Goal: Task Accomplishment & Management: Manage account settings

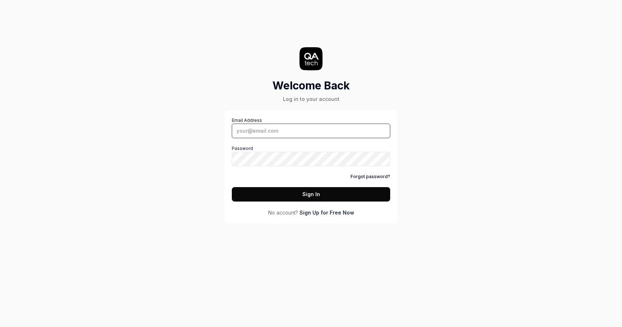
click at [272, 130] on input "Email Address" at bounding box center [311, 131] width 158 height 14
click at [230, 42] on div "Welcome Back Log in to your account Email Address Password Forgot password? Sig…" at bounding box center [311, 118] width 216 height 209
click at [296, 129] on input "Email Address" at bounding box center [311, 131] width 158 height 14
type input "[PERSON_NAME][EMAIL_ADDRESS][PERSON_NAME][DOMAIN_NAME]"
click at [232, 187] on button "Sign In" at bounding box center [311, 194] width 158 height 14
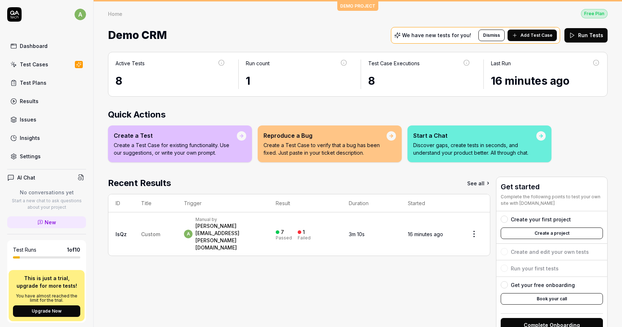
click at [37, 65] on div "Test Cases" at bounding box center [34, 65] width 28 height 8
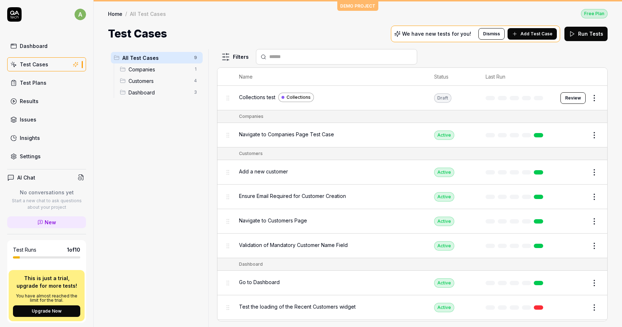
click at [249, 97] on span "Collections test" at bounding box center [257, 97] width 36 height 8
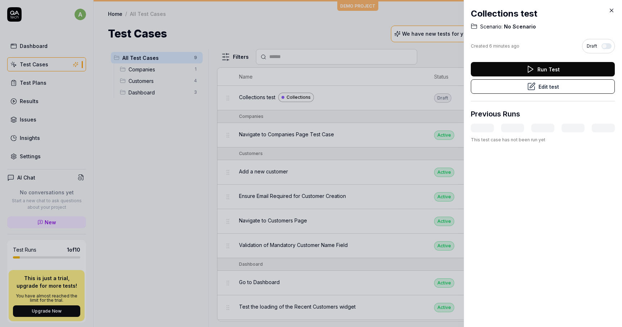
click at [614, 3] on div "Collections test Scenario: No Scenario Created 6 minutes ago Draft Run Test Edi…" at bounding box center [543, 75] width 144 height 150
click at [613, 12] on icon at bounding box center [611, 10] width 3 height 3
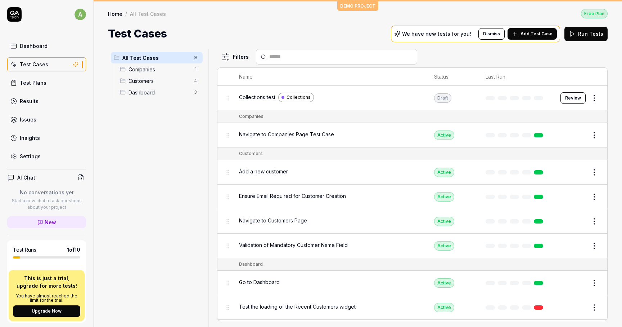
click at [569, 99] on button "Review" at bounding box center [573, 98] width 25 height 12
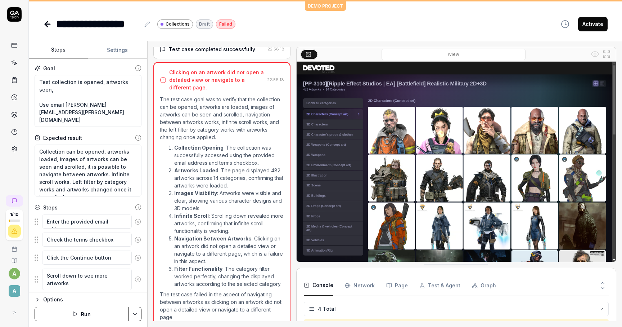
scroll to position [12, 0]
drag, startPoint x: 209, startPoint y: 80, endPoint x: 255, endPoint y: 79, distance: 46.1
click at [255, 79] on div "Clicking on an artwork did not open a detailed view or navigate to a different …" at bounding box center [216, 79] width 95 height 23
drag, startPoint x: 161, startPoint y: 100, endPoint x: 231, endPoint y: 115, distance: 71.3
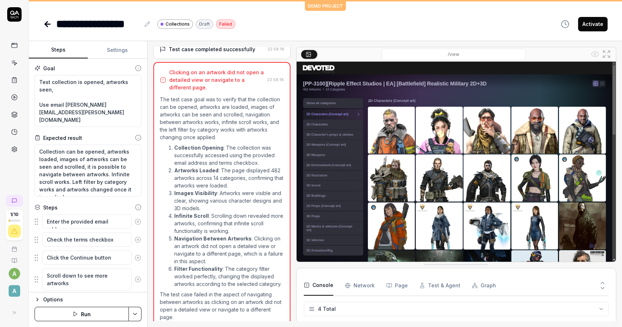
click at [231, 115] on p "The test case goal was to verify that the collection can be opened, artworks ar…" at bounding box center [222, 117] width 124 height 45
click at [95, 222] on textarea "Enter the provided email address" at bounding box center [87, 221] width 90 height 14
click at [95, 220] on textarea "Enter the provided email address" at bounding box center [87, 221] width 90 height 14
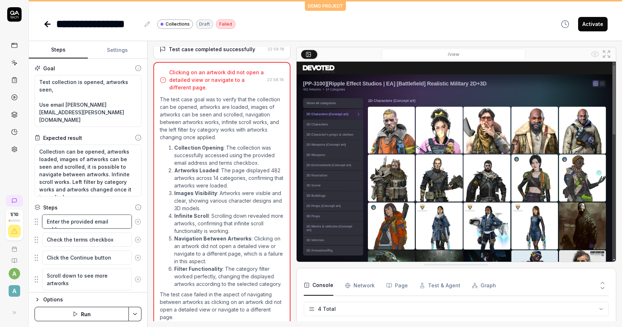
click at [120, 220] on textarea "Enter the provided email address" at bounding box center [87, 221] width 90 height 14
click at [126, 220] on textarea "Enter the provided email address" at bounding box center [87, 221] width 90 height 14
click at [110, 247] on fieldset "Enter the provided email address Check the terms checkbox Click the Continue bu…" at bounding box center [88, 299] width 107 height 170
click at [111, 244] on textarea "Check the terms checkbox" at bounding box center [87, 239] width 90 height 14
click at [115, 257] on textarea "Click the Continue button" at bounding box center [87, 257] width 90 height 14
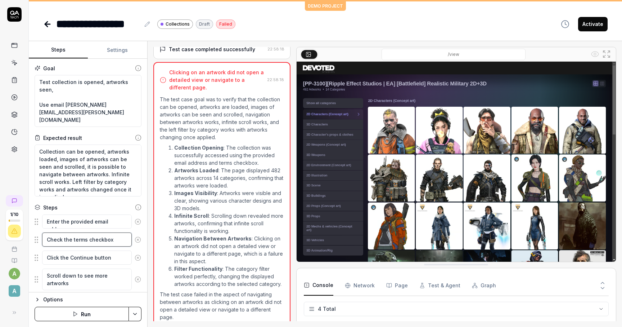
click at [114, 242] on textarea "Check the terms checkbox" at bounding box center [87, 239] width 90 height 14
click at [115, 259] on textarea "Click the Continue button" at bounding box center [87, 257] width 90 height 14
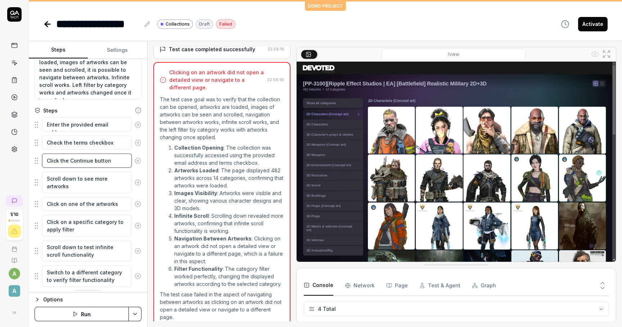
scroll to position [114, 0]
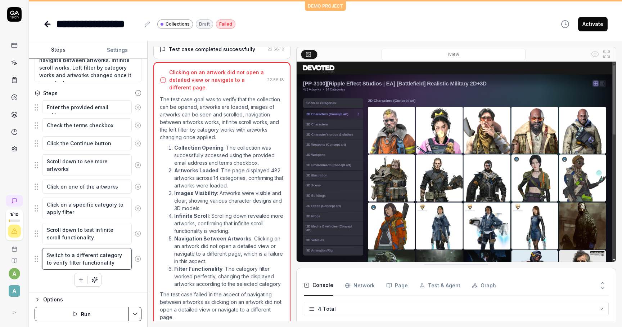
click at [95, 256] on textarea "Switch to a different category to verify filter functionality" at bounding box center [87, 259] width 90 height 22
click at [94, 227] on textarea "Scroll down to test infinite scroll functionality" at bounding box center [87, 234] width 90 height 22
click at [92, 197] on div "Click on a specific category to apply filter" at bounding box center [88, 208] width 107 height 22
click at [91, 210] on textarea "Click on a specific category to apply filter" at bounding box center [87, 208] width 90 height 22
click at [51, 299] on div "Options" at bounding box center [92, 299] width 98 height 9
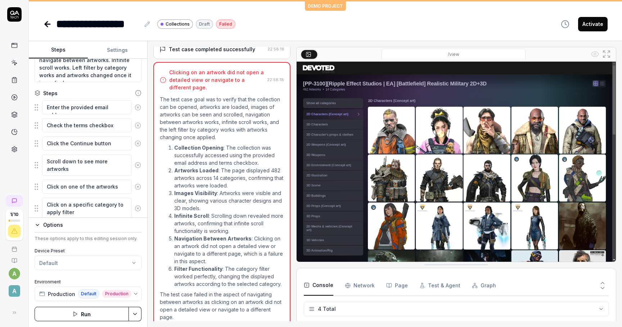
click at [66, 263] on html "**********" at bounding box center [311, 163] width 622 height 327
click at [71, 257] on html "**********" at bounding box center [311, 163] width 622 height 327
click at [67, 262] on html "**********" at bounding box center [311, 163] width 622 height 327
click at [139, 292] on button "Production Default Production" at bounding box center [88, 293] width 107 height 14
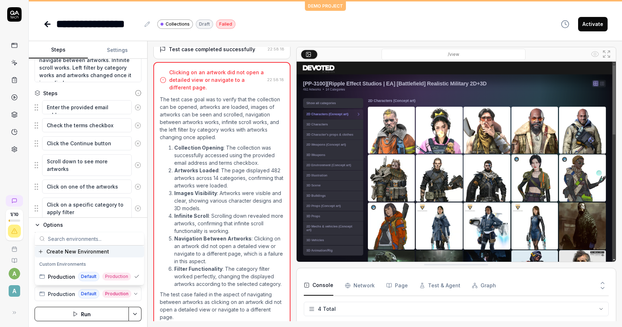
click at [130, 236] on input "text" at bounding box center [94, 238] width 92 height 13
click at [121, 55] on button "Settings" at bounding box center [117, 49] width 59 height 17
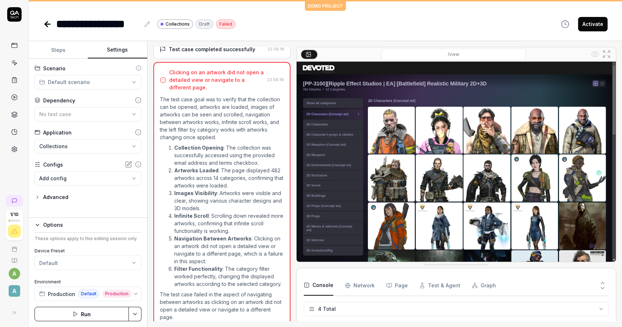
click at [81, 84] on html "**********" at bounding box center [311, 163] width 622 height 327
click at [80, 83] on html "**********" at bounding box center [311, 163] width 622 height 327
click at [78, 109] on button "No test case" at bounding box center [88, 114] width 107 height 14
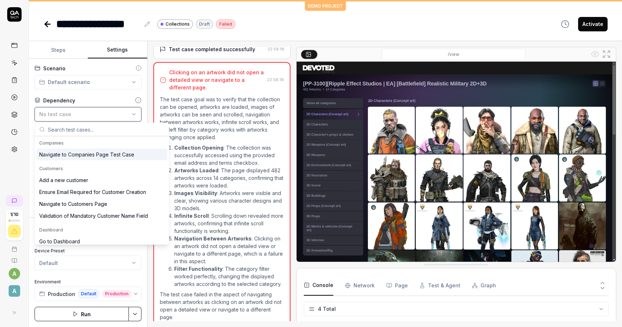
click at [78, 109] on button "No test case" at bounding box center [88, 114] width 107 height 14
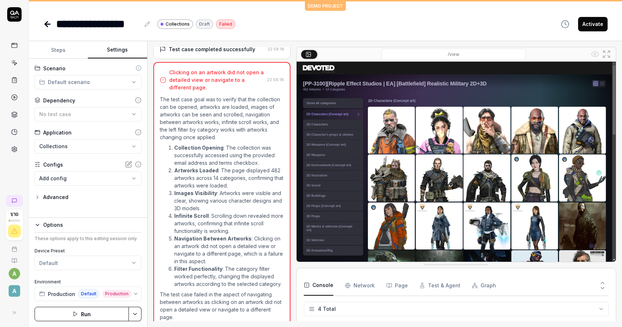
click at [64, 144] on html "**********" at bounding box center [311, 163] width 622 height 327
click at [66, 144] on html "**********" at bounding box center [311, 163] width 622 height 327
click at [66, 178] on body "**********" at bounding box center [311, 163] width 622 height 327
click at [80, 159] on html "**********" at bounding box center [311, 163] width 622 height 327
click at [64, 190] on div "**********" at bounding box center [88, 138] width 118 height 159
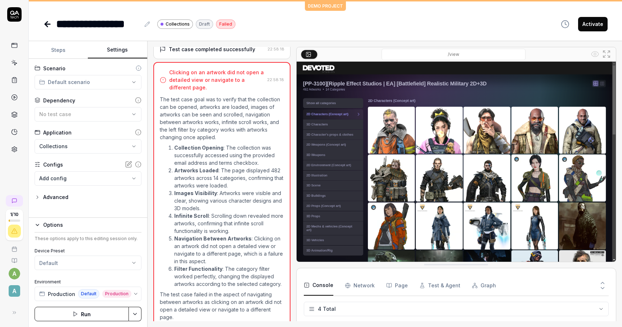
click at [61, 174] on body "**********" at bounding box center [311, 163] width 622 height 327
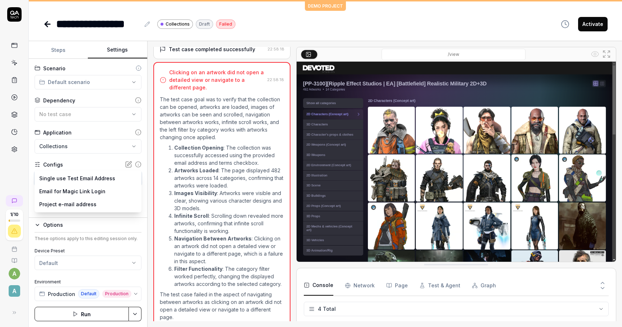
click at [79, 162] on html "**********" at bounding box center [311, 163] width 622 height 327
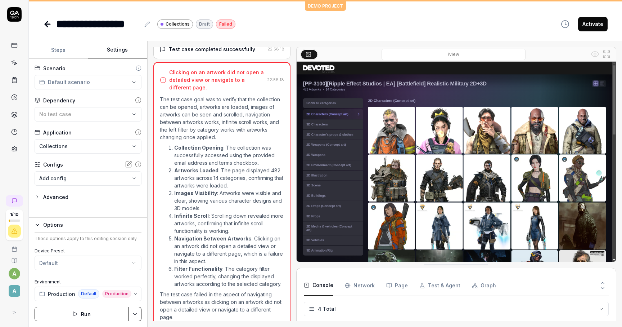
click at [59, 195] on div "Advanced" at bounding box center [55, 197] width 25 height 9
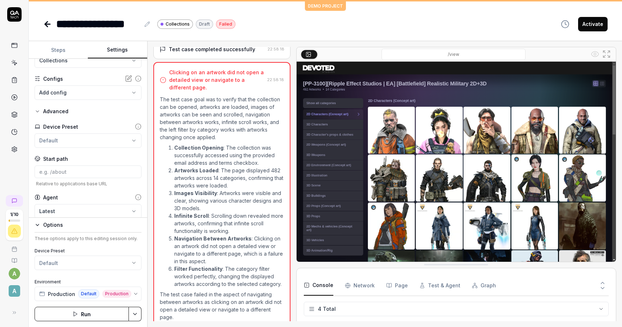
scroll to position [92, 0]
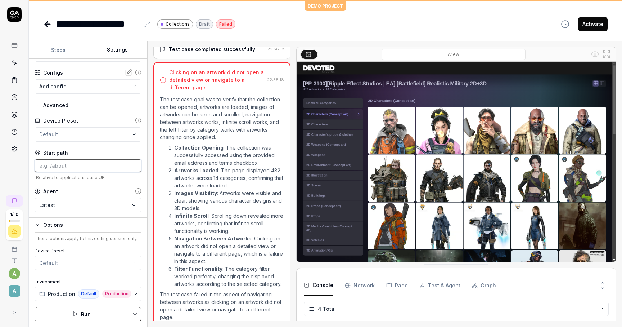
click at [74, 168] on input at bounding box center [88, 165] width 107 height 13
click at [71, 163] on input at bounding box center [88, 165] width 107 height 13
click at [331, 138] on img at bounding box center [456, 162] width 319 height 200
click at [367, 281] on Requests "Network" at bounding box center [360, 285] width 30 height 20
click at [406, 285] on div "Console Network Page Test & Agent Graph" at bounding box center [456, 285] width 305 height 21
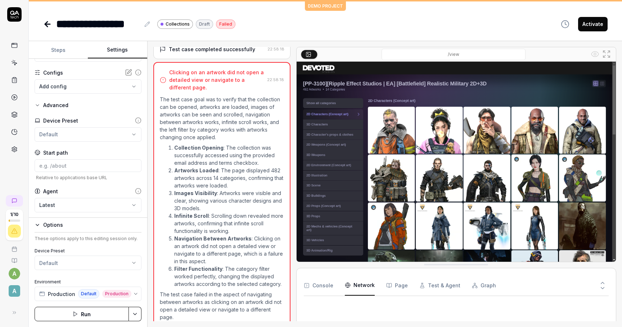
click at [401, 286] on button "Page" at bounding box center [397, 285] width 22 height 20
click at [568, 24] on icon "button" at bounding box center [565, 24] width 9 height 9
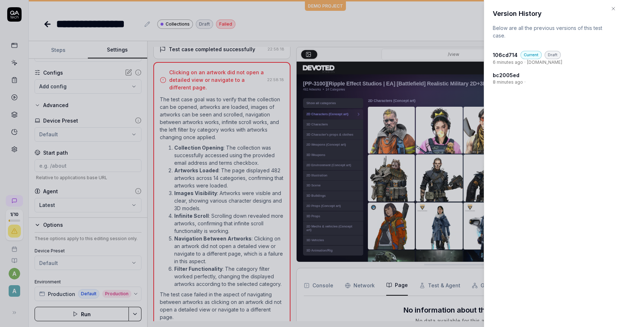
click at [612, 2] on div "Version History Below are all the previous versions of this test case. 106cd714…" at bounding box center [553, 163] width 138 height 327
click at [617, 8] on div "Version History Below are all the previous versions of this test case. 106cd714…" at bounding box center [553, 163] width 138 height 327
click at [613, 8] on icon "button" at bounding box center [614, 9] width 6 height 6
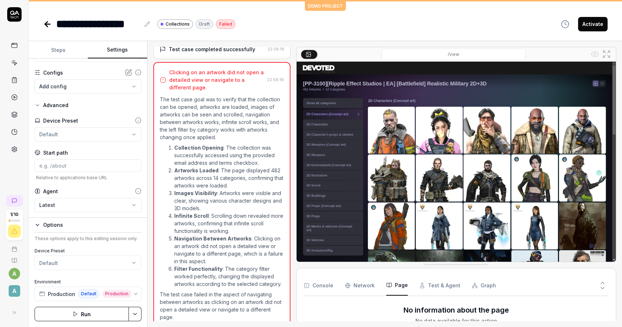
drag, startPoint x: 220, startPoint y: 178, endPoint x: 233, endPoint y: 178, distance: 13.3
click at [230, 178] on li "Artworks Loaded : The page displayed 482 artworks across 14 categories, confirm…" at bounding box center [229, 177] width 110 height 23
click at [405, 57] on input "/view" at bounding box center [454, 55] width 144 height 12
click at [606, 55] on icon at bounding box center [607, 54] width 9 height 9
click at [227, 241] on li "Navigation Between Artworks : Clicking on an artwork did not open a detailed vi…" at bounding box center [229, 249] width 110 height 30
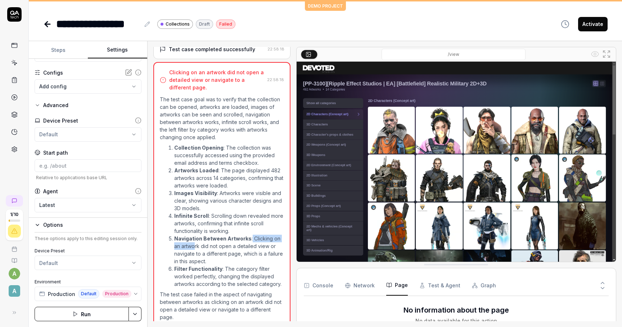
drag, startPoint x: 194, startPoint y: 243, endPoint x: 250, endPoint y: 238, distance: 56.0
click at [250, 239] on li "Navigation Between Artworks : Clicking on an artwork did not open a detailed vi…" at bounding box center [229, 249] width 110 height 30
click at [247, 243] on li "Navigation Between Artworks : Clicking on an artwork did not open a detailed vi…" at bounding box center [229, 249] width 110 height 30
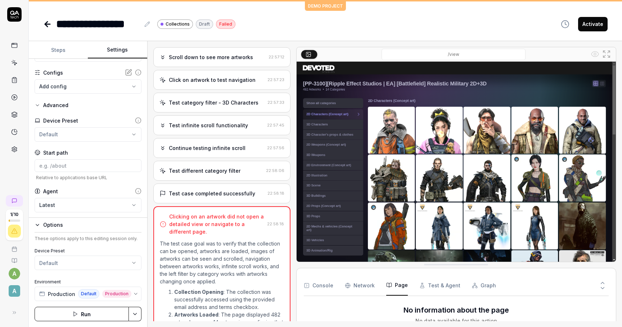
scroll to position [88, 0]
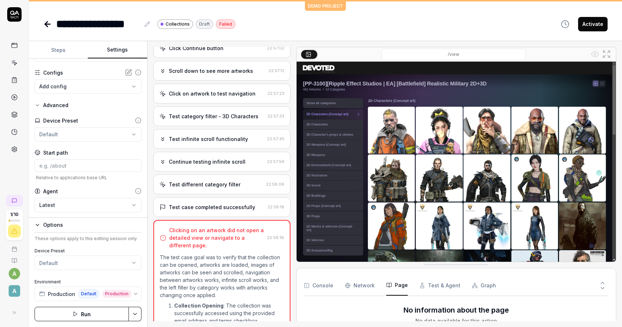
click at [194, 187] on div "Test different category filter" at bounding box center [205, 184] width 72 height 8
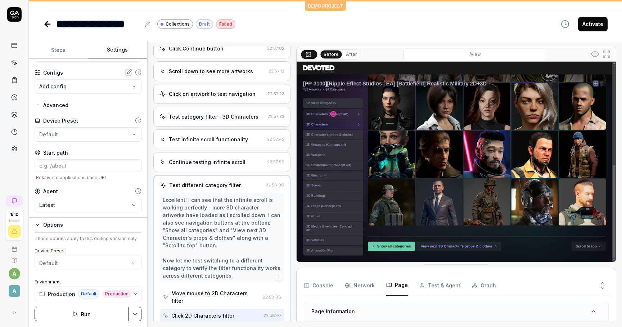
click at [205, 161] on div "Continue testing infinite scroll" at bounding box center [207, 162] width 77 height 8
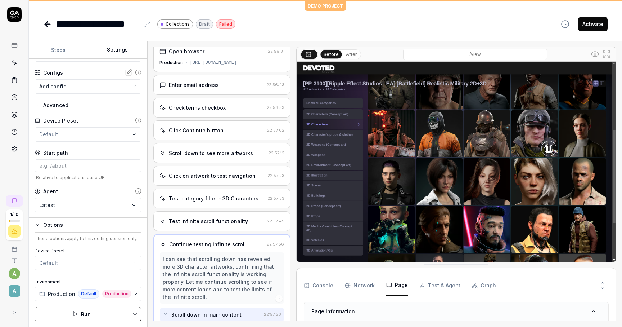
scroll to position [4, 0]
click at [219, 198] on div "Test category filter - 3D Characters" at bounding box center [214, 200] width 90 height 8
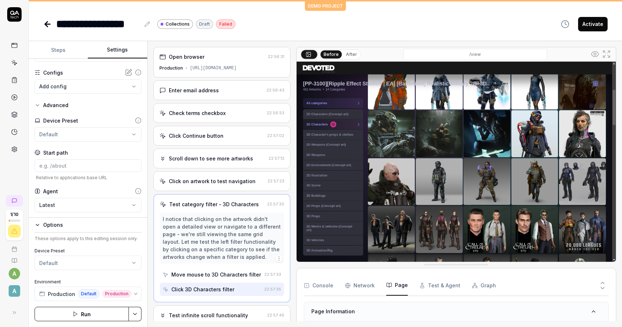
click at [219, 180] on div "Click on artwork to test navigation" at bounding box center [212, 181] width 87 height 8
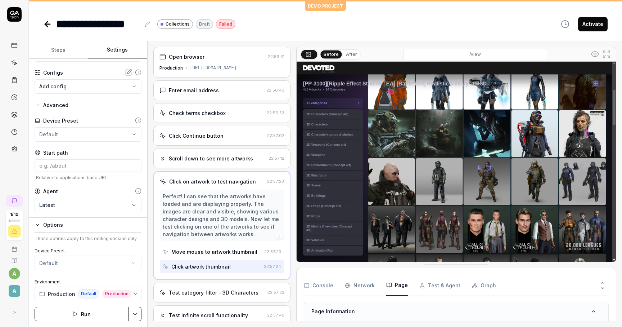
click at [215, 159] on div "Scroll down to see more artworks" at bounding box center [211, 159] width 84 height 8
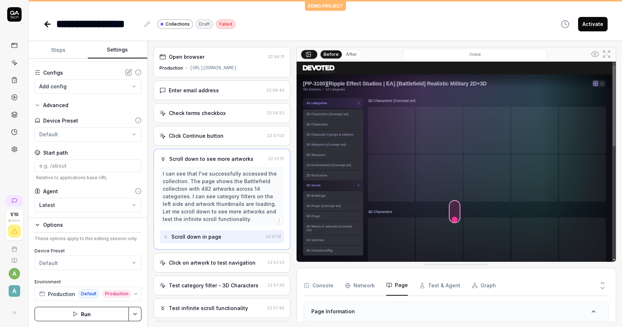
click at [216, 139] on div "Click Continue button 22:57:02" at bounding box center [221, 136] width 137 height 20
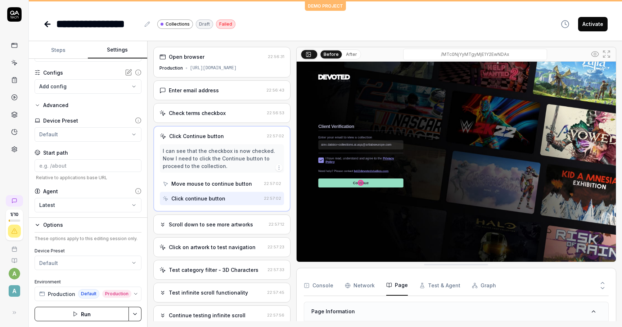
click at [215, 110] on div "Check terms checkbox" at bounding box center [197, 113] width 57 height 8
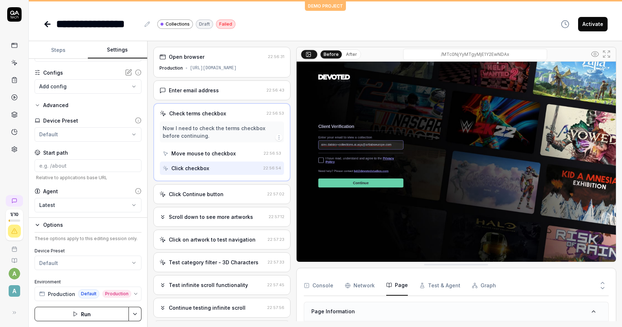
click at [218, 91] on div "Enter email address" at bounding box center [212, 90] width 104 height 8
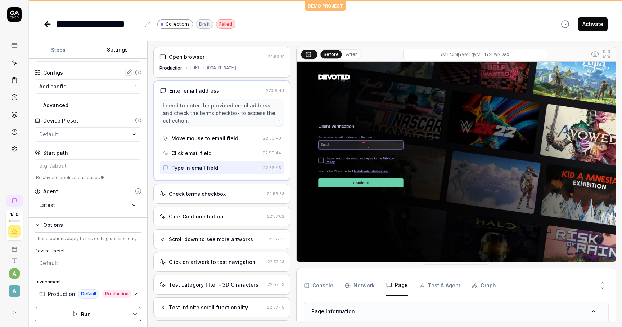
click at [213, 198] on div "Check terms checkbox 22:56:53" at bounding box center [221, 194] width 137 height 20
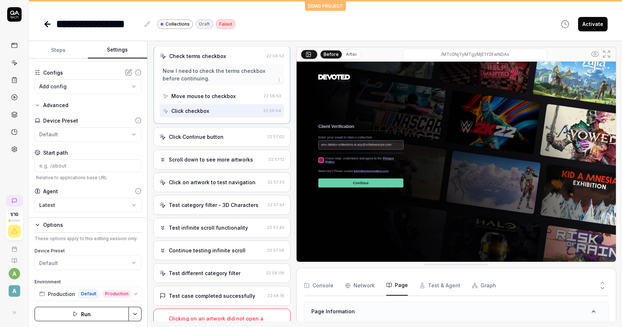
click at [211, 228] on div "Test infinite scroll functionality" at bounding box center [208, 228] width 79 height 8
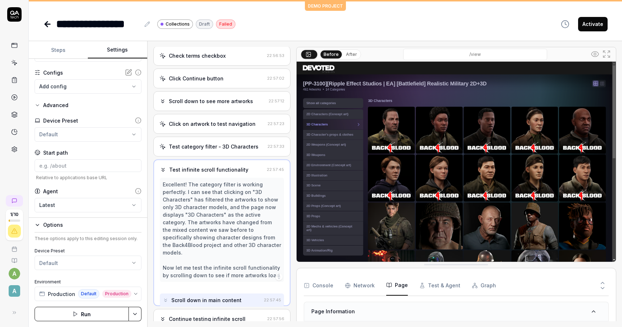
scroll to position [35, 0]
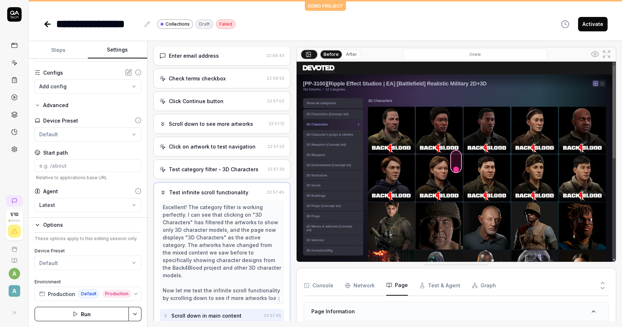
click at [458, 158] on img at bounding box center [456, 162] width 319 height 200
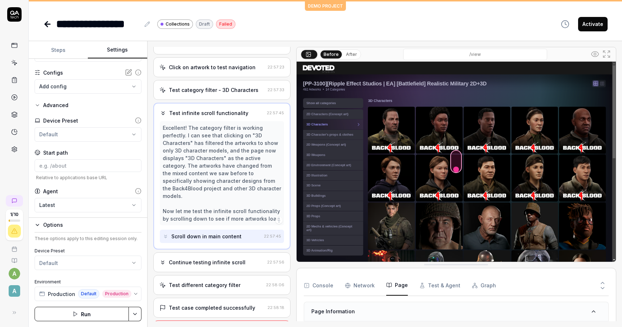
scroll to position [115, 0]
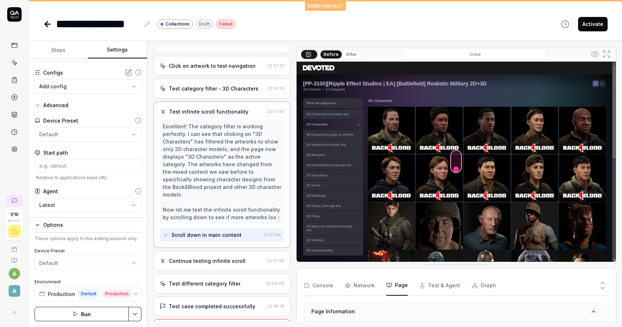
click at [207, 231] on div "Scroll down in main content" at bounding box center [206, 235] width 70 height 8
click at [215, 257] on div "Continue testing infinite scroll" at bounding box center [207, 261] width 77 height 8
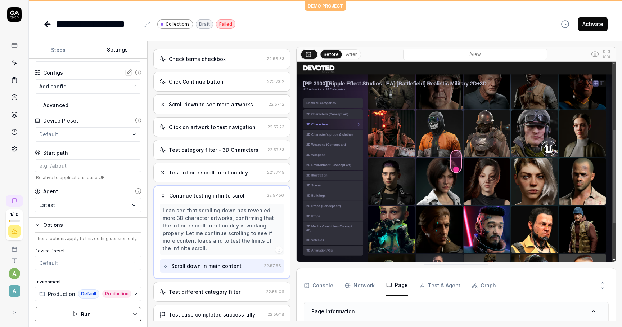
scroll to position [54, 0]
click at [211, 281] on div "Test different category filter 22:58:06" at bounding box center [221, 291] width 137 height 20
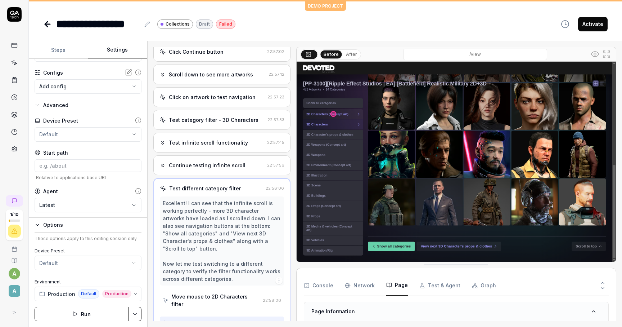
scroll to position [87, 0]
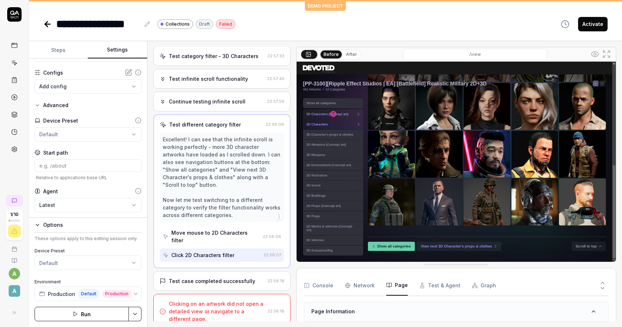
click at [214, 277] on div "Test case completed successfully" at bounding box center [212, 281] width 86 height 8
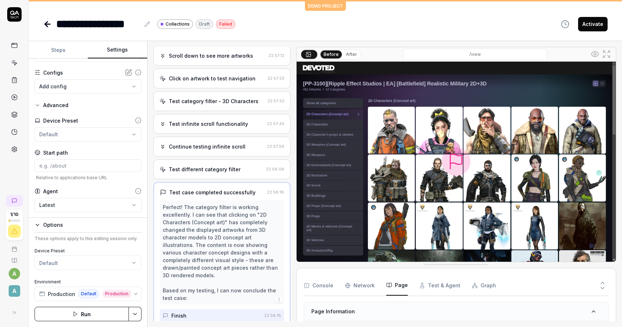
scroll to position [140, 0]
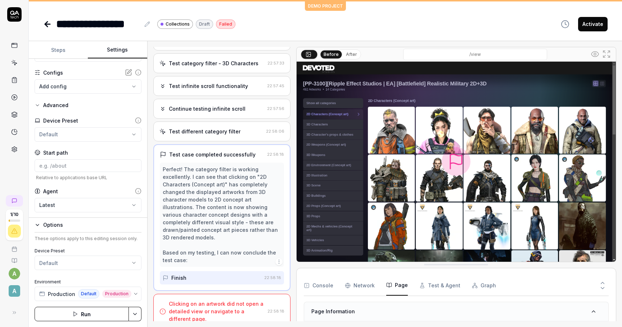
click at [204, 300] on div "Clicking on an artwork did not open a detailed view or navigate to a different …" at bounding box center [217, 311] width 96 height 23
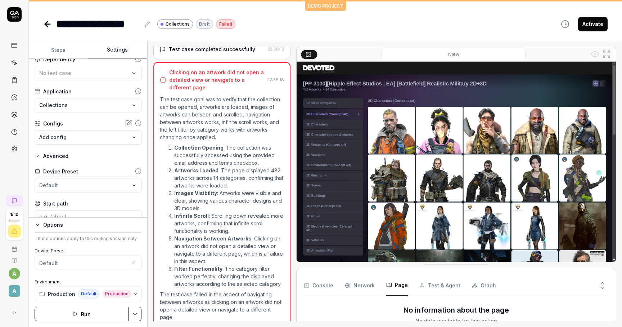
scroll to position [0, 0]
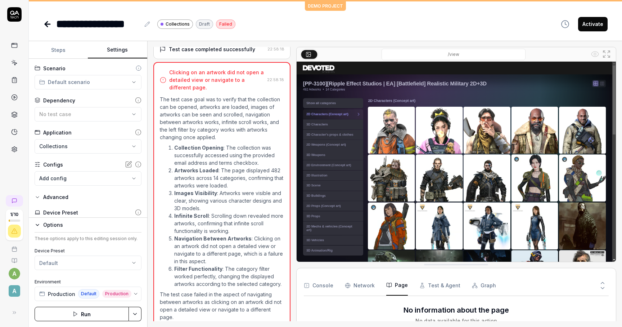
click at [97, 311] on button "Run" at bounding box center [82, 313] width 94 height 14
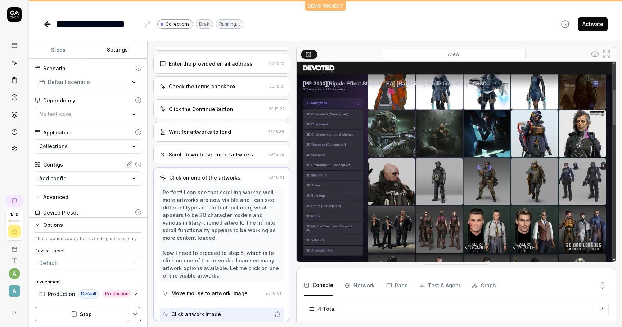
scroll to position [27, 0]
click at [201, 152] on div "Scroll down to see more artworks" at bounding box center [211, 155] width 84 height 8
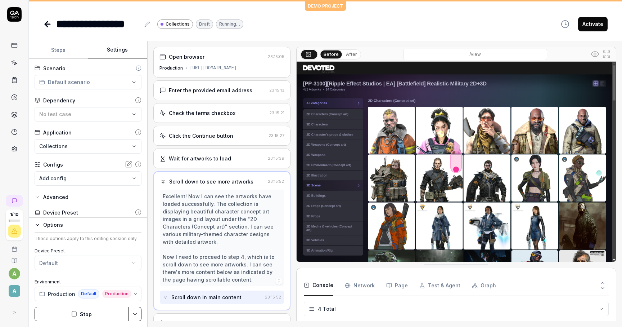
click at [352, 52] on button "After" at bounding box center [351, 54] width 17 height 8
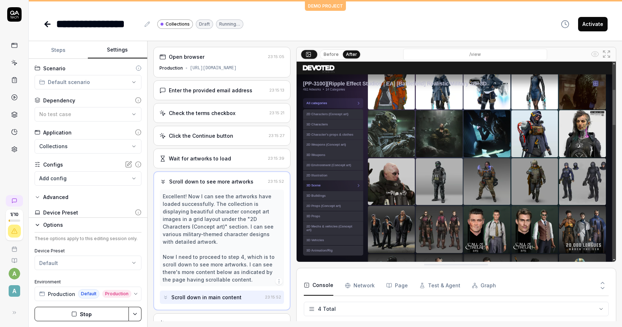
click at [324, 54] on button "Before" at bounding box center [331, 54] width 21 height 8
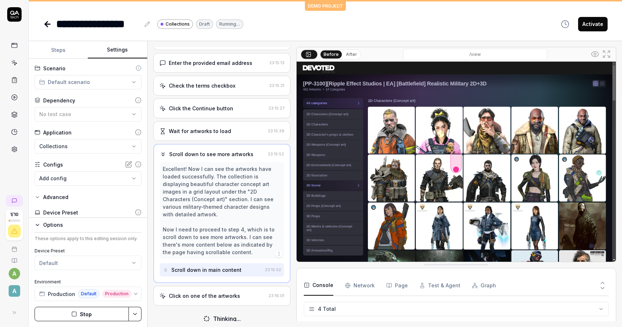
click at [200, 292] on div "Click on one of the artworks 23:16:01" at bounding box center [221, 296] width 137 height 20
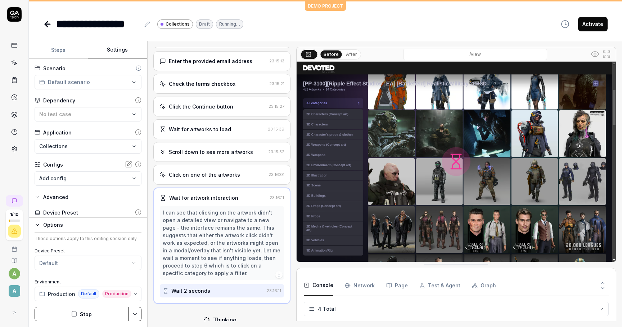
scroll to position [27, 0]
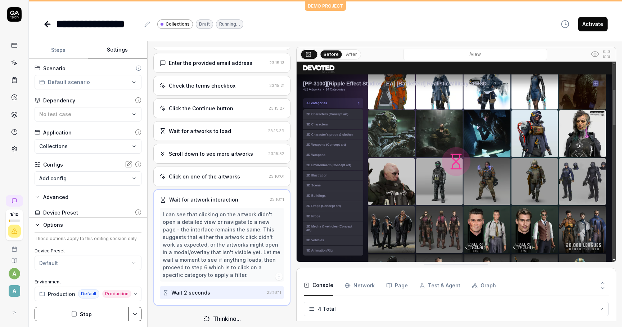
click at [218, 198] on div "Wait for artwork interaction" at bounding box center [203, 200] width 69 height 8
click at [209, 286] on div "Wait 2 seconds" at bounding box center [213, 292] width 101 height 13
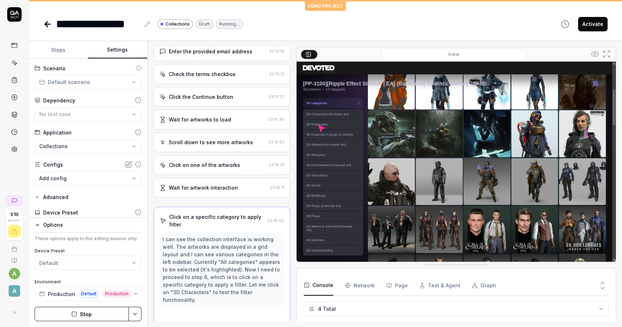
click at [349, 55] on div "/view" at bounding box center [453, 55] width 271 height 12
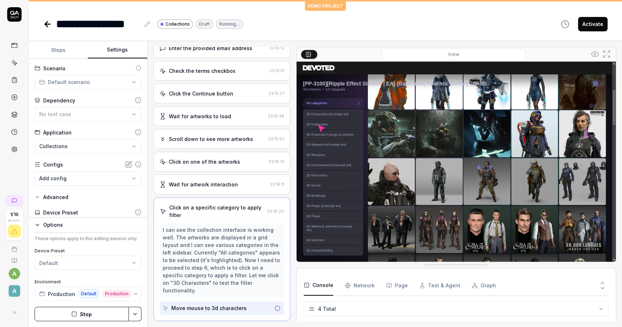
click at [221, 188] on div "Open browser 23:15:05 Production [URL][DOMAIN_NAME] Enter the provided email ad…" at bounding box center [221, 184] width 137 height 274
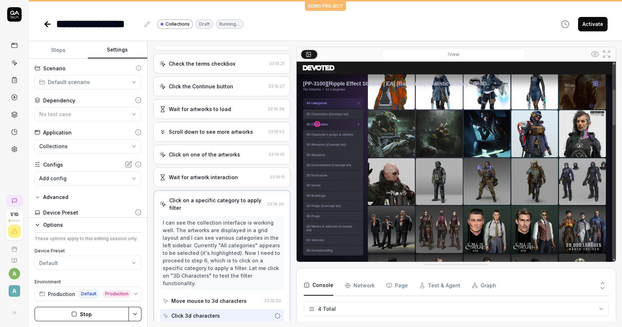
click at [221, 178] on div "Wait for artwork interaction" at bounding box center [203, 177] width 69 height 8
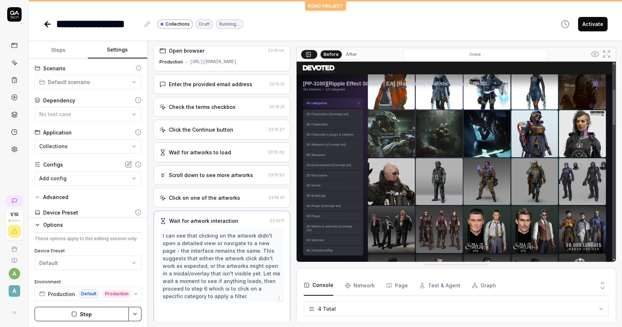
scroll to position [4, 0]
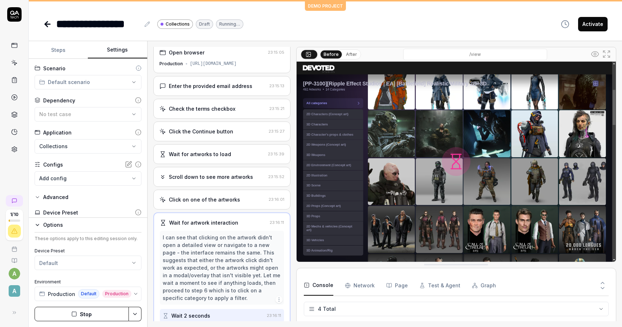
click at [353, 58] on div "Before After" at bounding box center [340, 54] width 41 height 10
click at [352, 58] on button "After" at bounding box center [351, 54] width 17 height 8
click at [329, 51] on button "Before" at bounding box center [331, 54] width 21 height 8
click at [350, 51] on button "After" at bounding box center [351, 54] width 17 height 8
click at [321, 52] on button "Before" at bounding box center [331, 54] width 21 height 8
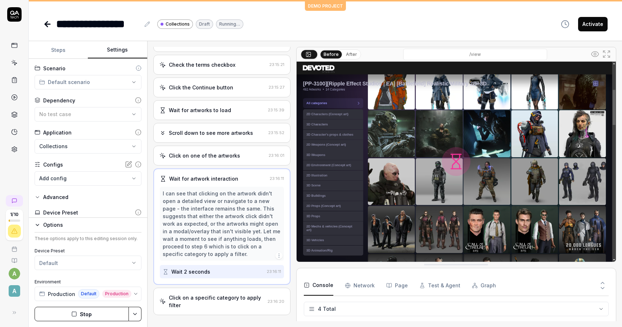
scroll to position [58, 0]
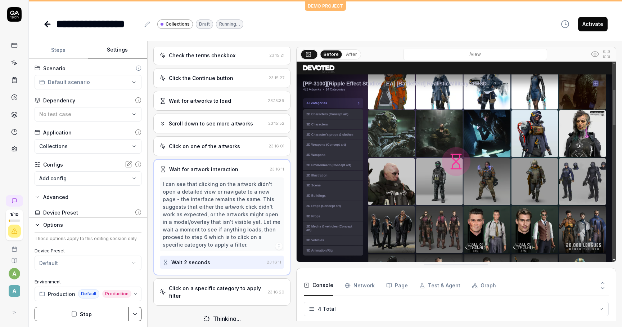
click at [196, 286] on div "Click on a specific category to apply filter" at bounding box center [217, 291] width 96 height 15
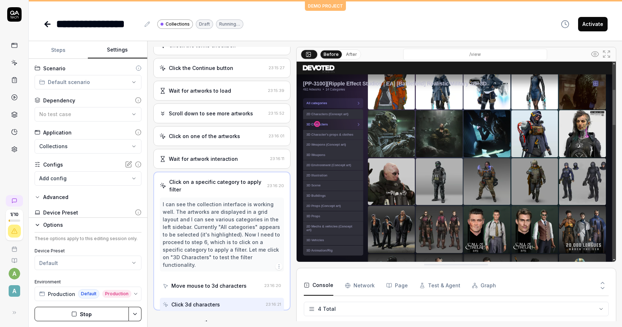
scroll to position [72, 0]
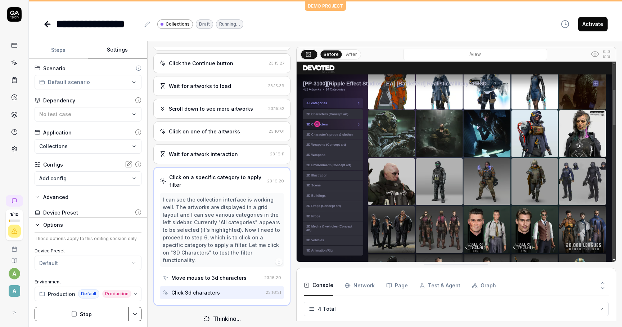
click at [221, 274] on div "Move mouse to 3d characters" at bounding box center [208, 278] width 75 height 8
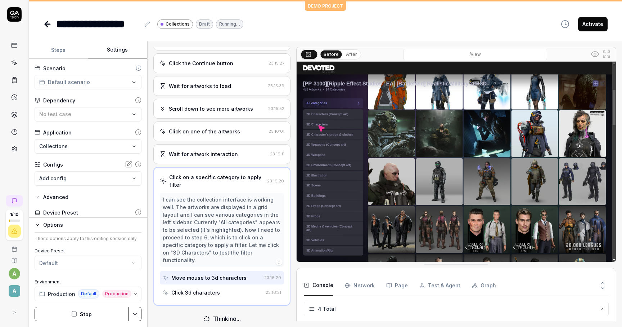
click at [214, 288] on div "Click 3d characters" at bounding box center [195, 292] width 49 height 8
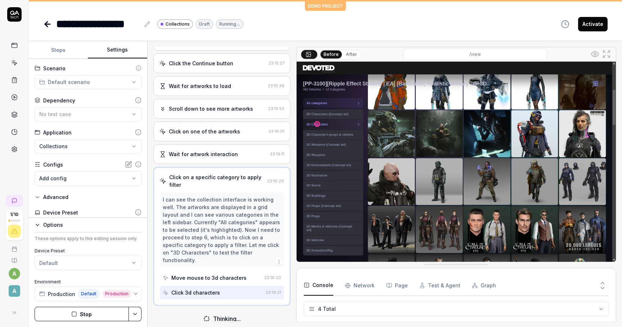
click at [214, 274] on div "Move mouse to 3d characters" at bounding box center [208, 278] width 75 height 8
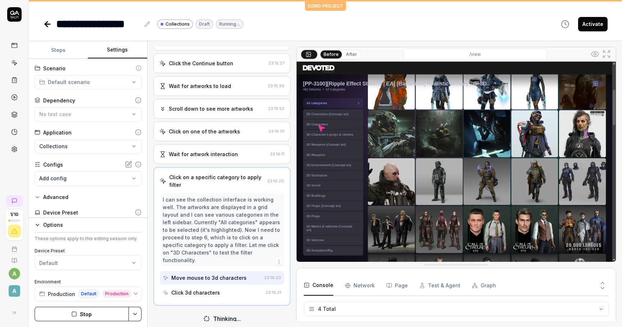
click at [214, 288] on div "Click 3d characters" at bounding box center [195, 292] width 49 height 8
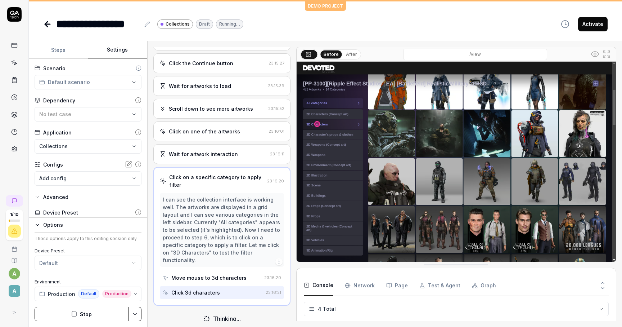
click at [209, 149] on div "Wait for artwork interaction 23:16:11" at bounding box center [221, 154] width 137 height 20
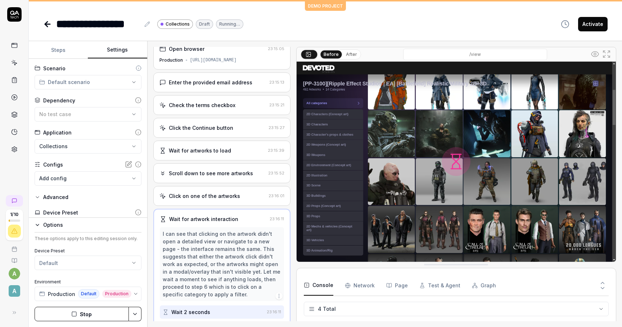
scroll to position [4, 0]
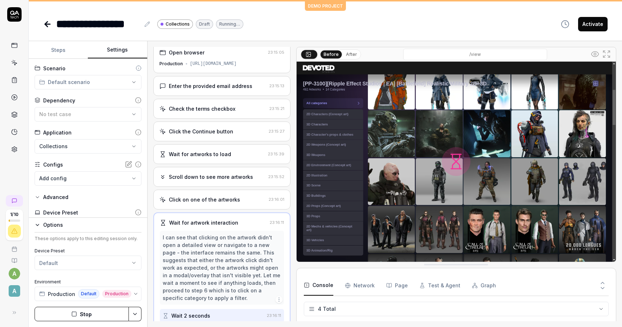
click at [596, 55] on circle at bounding box center [595, 54] width 2 height 2
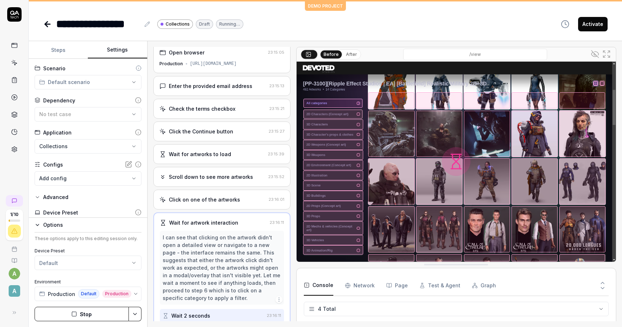
click at [594, 54] on icon at bounding box center [595, 54] width 2 height 2
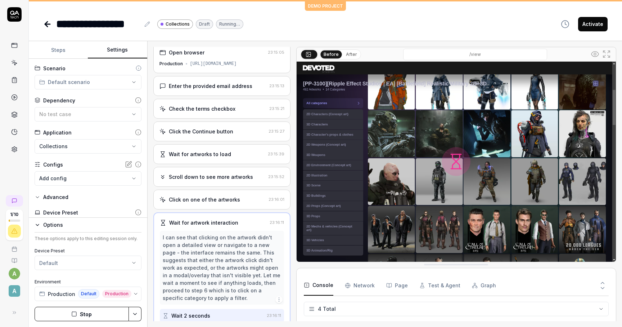
click at [596, 50] on icon at bounding box center [595, 54] width 9 height 9
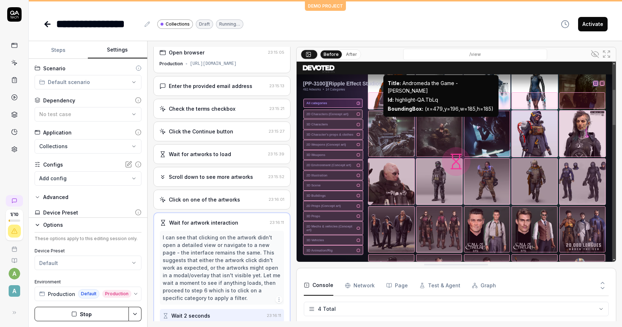
click at [442, 131] on div at bounding box center [439, 134] width 46 height 46
click at [436, 127] on div at bounding box center [439, 134] width 46 height 46
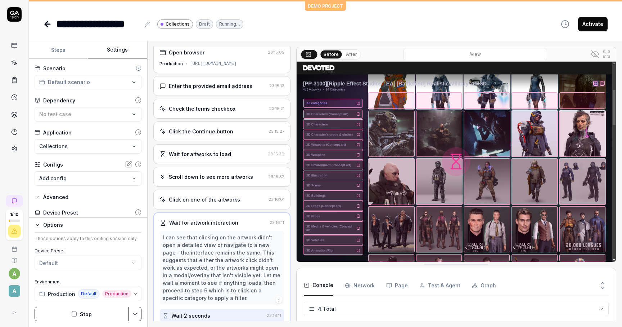
click at [436, 127] on div at bounding box center [439, 134] width 46 height 46
click at [455, 162] on div at bounding box center [439, 181] width 46 height 46
click at [438, 136] on div at bounding box center [439, 134] width 46 height 46
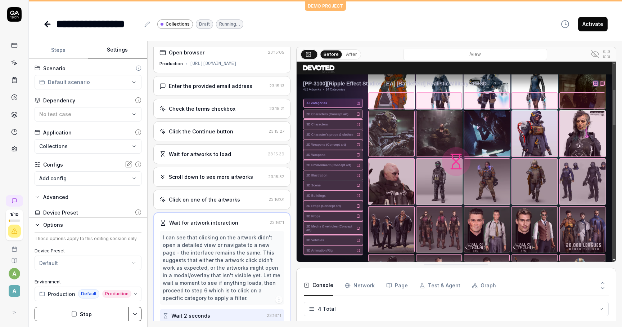
click at [597, 53] on icon at bounding box center [595, 54] width 9 height 9
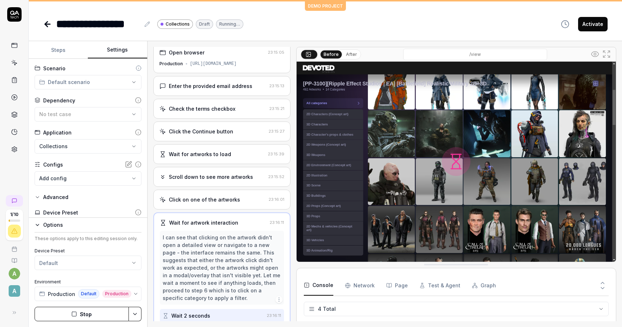
click at [436, 131] on img at bounding box center [456, 162] width 319 height 200
click at [434, 284] on button "Test & Agent" at bounding box center [440, 285] width 41 height 20
click at [390, 309] on div "Test & Agent Information" at bounding box center [456, 311] width 304 height 19
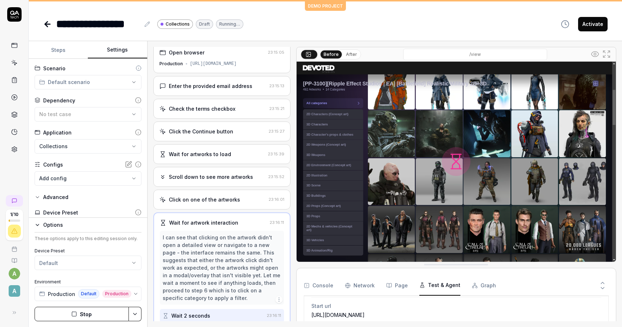
scroll to position [46, 0]
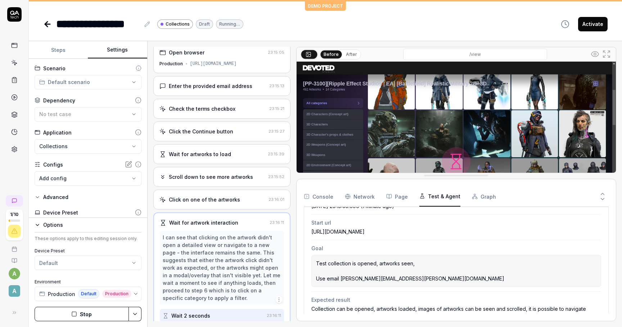
drag, startPoint x: 463, startPoint y: 265, endPoint x: 463, endPoint y: 164, distance: 101.2
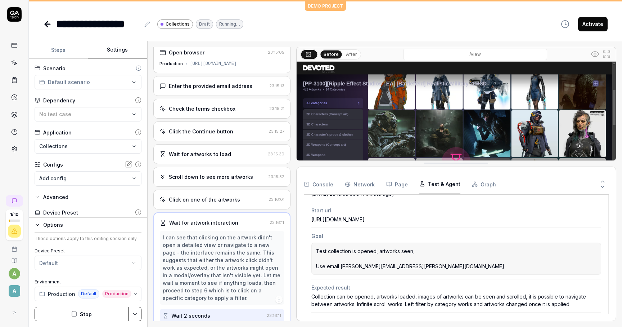
scroll to position [0, 0]
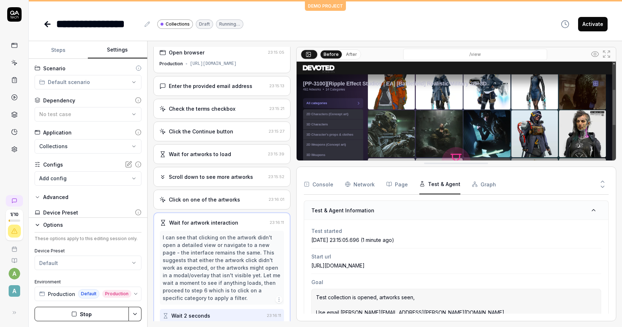
click at [404, 261] on div "[URL][DOMAIN_NAME]" at bounding box center [457, 265] width 290 height 8
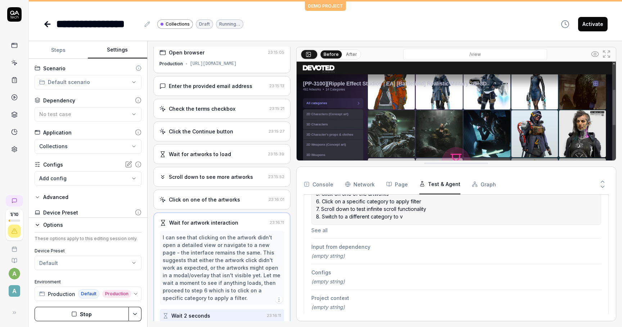
scroll to position [222, 0]
click at [484, 184] on button "Graph" at bounding box center [484, 184] width 24 height 20
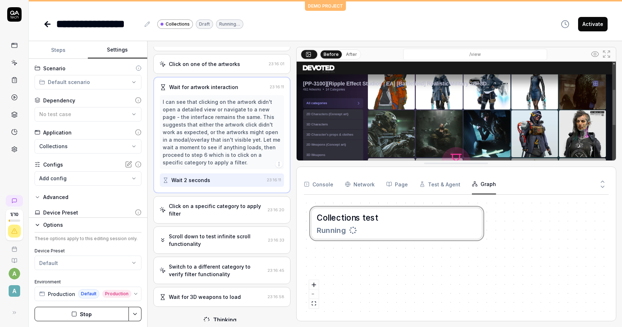
scroll to position [141, 0]
click at [199, 286] on div "Wait for 3D weapons to load 23:16:58" at bounding box center [221, 296] width 137 height 20
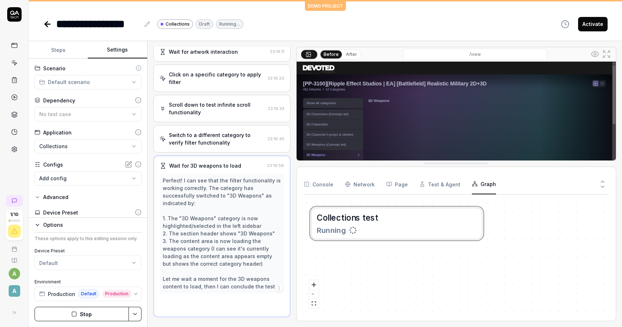
scroll to position [194, 0]
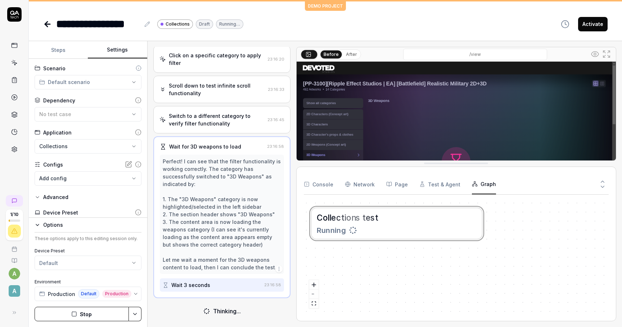
click at [219, 115] on div "Switch to a different category to verify filter functionality" at bounding box center [217, 119] width 96 height 15
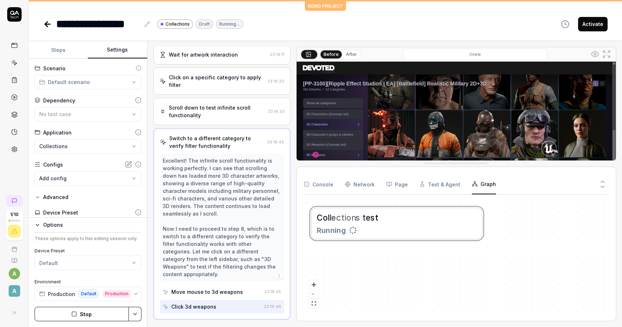
scroll to position [201, 0]
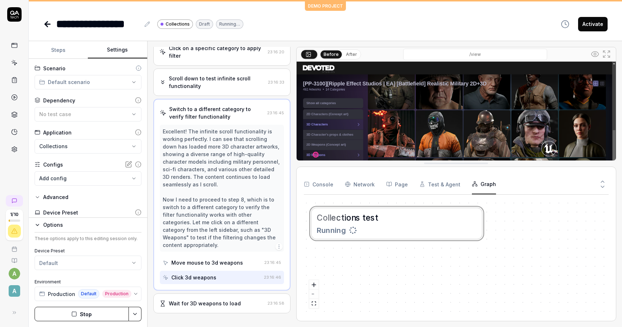
click at [216, 299] on div "Wait for 3D weapons to load" at bounding box center [205, 303] width 72 height 8
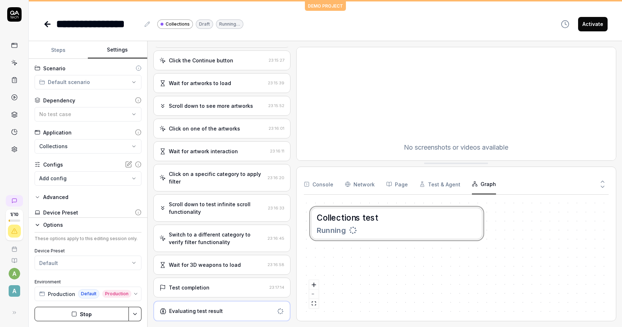
scroll to position [75, 0]
click at [212, 291] on div "Test completion 23:17:14" at bounding box center [221, 288] width 137 height 20
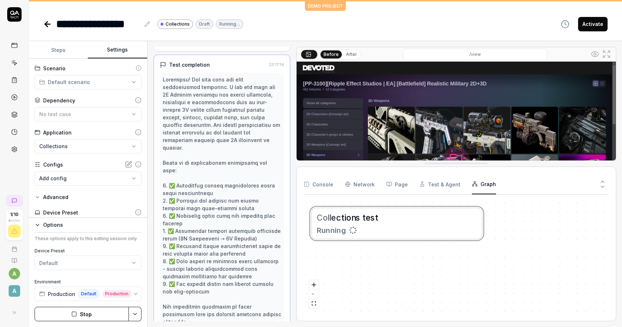
scroll to position [307, 0]
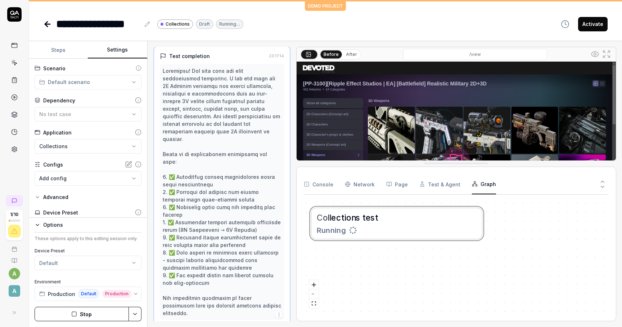
click at [207, 324] on div "Finish" at bounding box center [213, 330] width 100 height 13
click at [227, 42] on div "Open browser 23:15:05 Production [URL][DOMAIN_NAME] Enter the provided email ad…" at bounding box center [385, 184] width 475 height 286
click at [221, 52] on div "Test completion 23:17:14 Finish 23:17:14" at bounding box center [221, 195] width 137 height 298
click at [200, 56] on div "Test completion" at bounding box center [189, 56] width 41 height 8
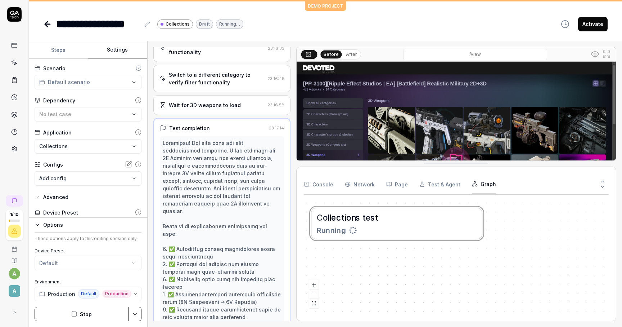
scroll to position [229, 0]
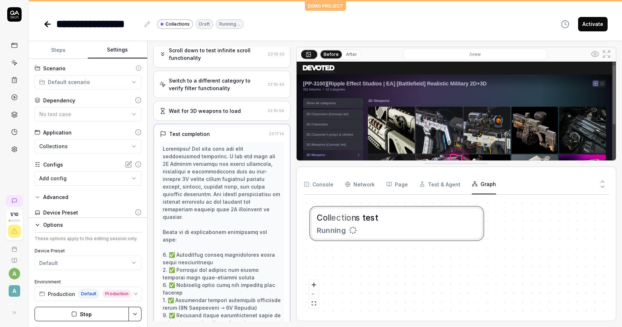
click at [274, 133] on time "23:17:14" at bounding box center [276, 133] width 15 height 5
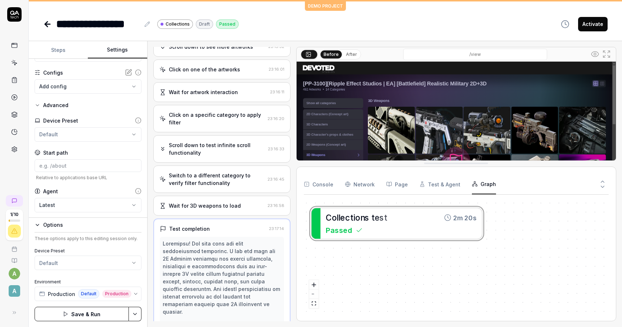
scroll to position [0, 0]
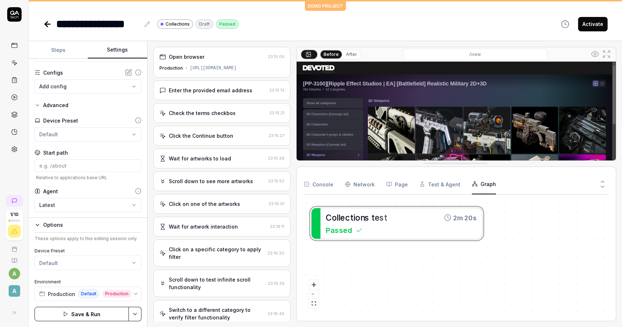
click at [70, 50] on button "Steps" at bounding box center [58, 49] width 59 height 17
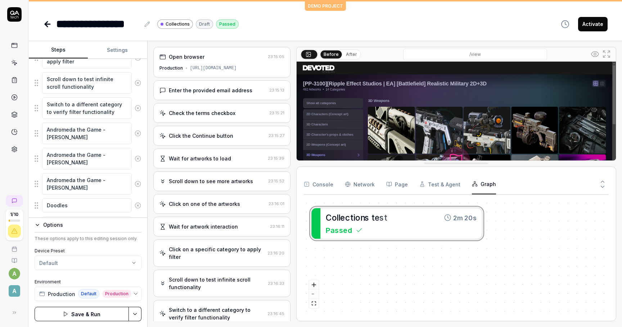
scroll to position [269, 0]
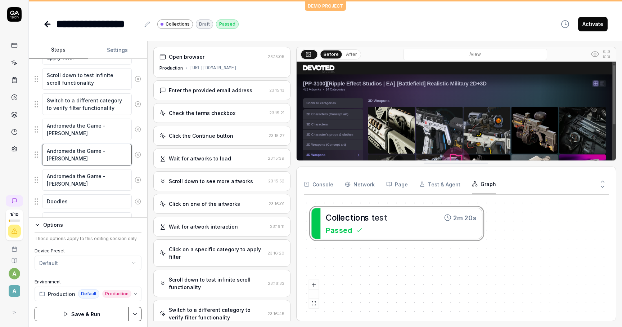
click at [100, 161] on textarea "Andromeda the Game - [PERSON_NAME]" at bounding box center [87, 155] width 90 height 22
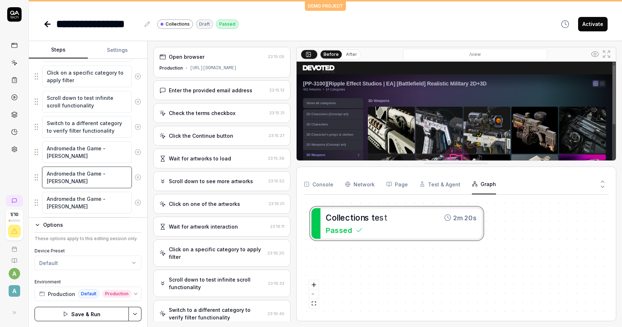
scroll to position [358, 0]
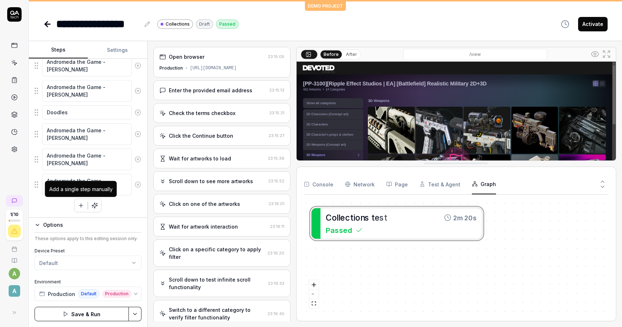
click at [81, 201] on button "button" at bounding box center [81, 205] width 13 height 13
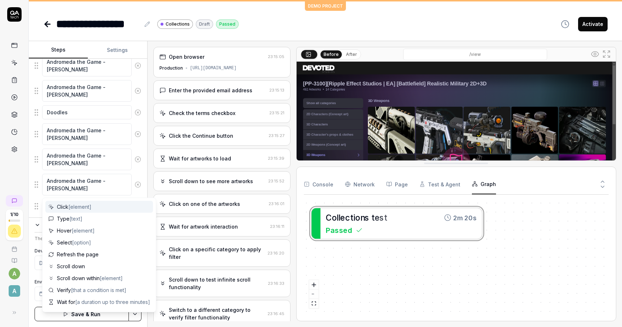
scroll to position [376, 0]
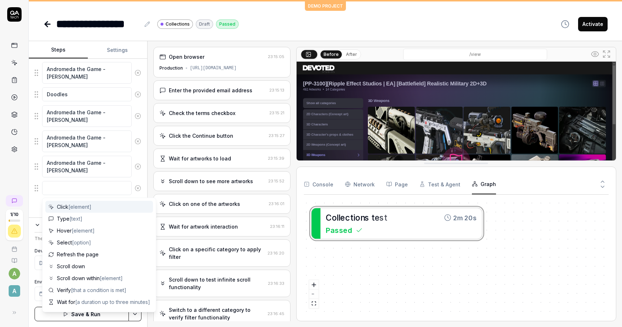
click at [78, 207] on span "[element]" at bounding box center [79, 206] width 23 height 6
type textarea "*"
type textarea "Click"
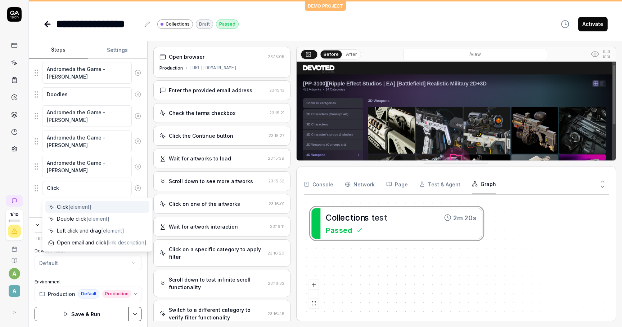
click at [87, 207] on span "[element]" at bounding box center [79, 206] width 23 height 6
click at [96, 185] on textarea "Click" at bounding box center [87, 188] width 90 height 14
type textarea "*"
type textarea "Click ш"
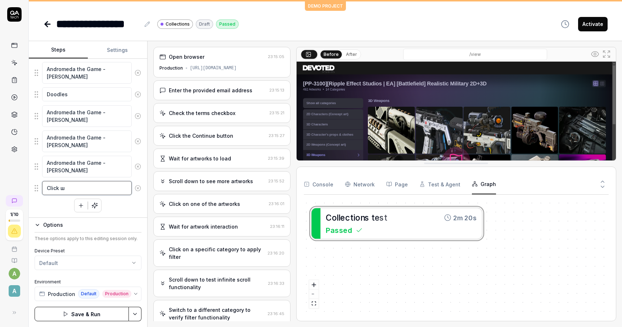
type textarea "*"
type textarea "Click шь"
type textarea "*"
type textarea "Click шьф"
type textarea "*"
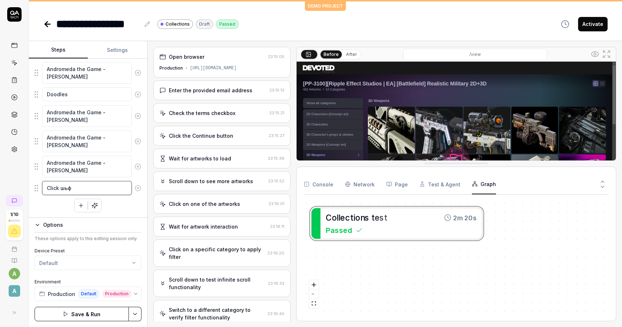
type textarea "Click шьфп"
type textarea "*"
type textarea "Click шьфпу"
type textarea "*"
type textarea "Click шьфп"
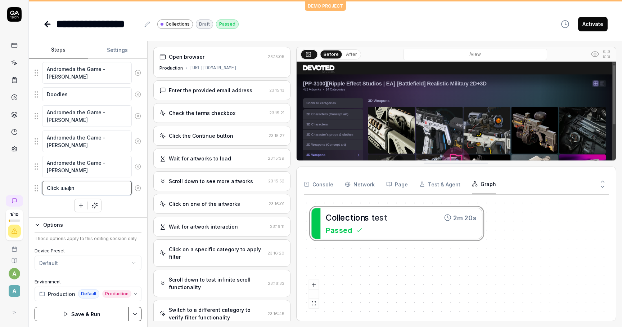
type textarea "*"
type textarea "Click шьф"
type textarea "*"
type textarea "Click шь"
type textarea "*"
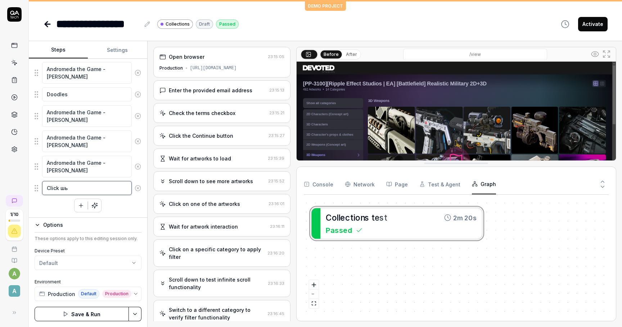
type textarea "Click ш"
type textarea "*"
type textarea "Click"
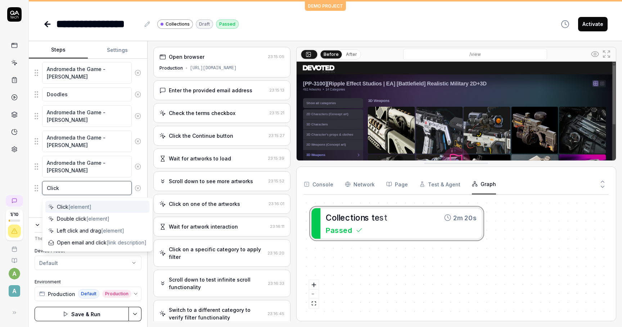
type textarea "*"
type textarea "Click i"
type textarea "*"
type textarea "Click im"
type textarea "*"
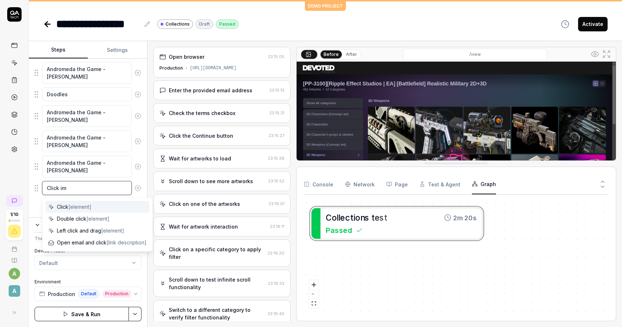
type textarea "Click ima"
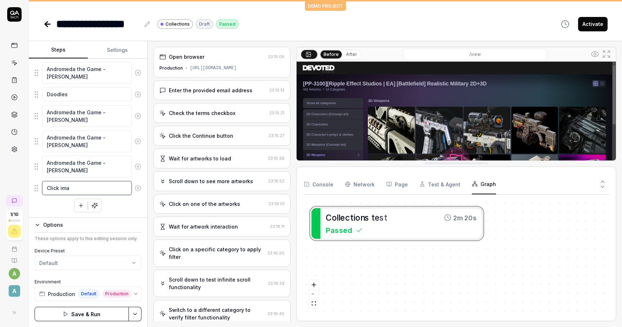
type textarea "*"
type textarea "Click imag"
type textarea "*"
type textarea "Click image"
type textarea "*"
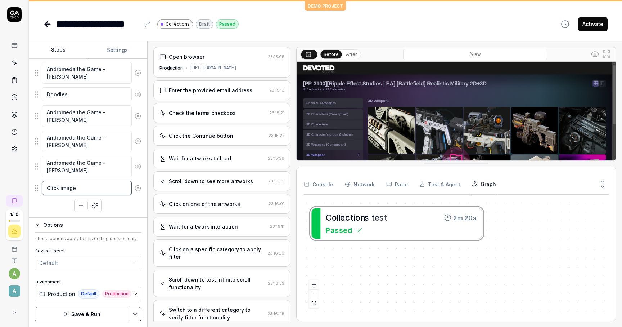
type textarea "Click image"
type textarea "*"
type textarea "Click image o"
type textarea "*"
type textarea "Click image on"
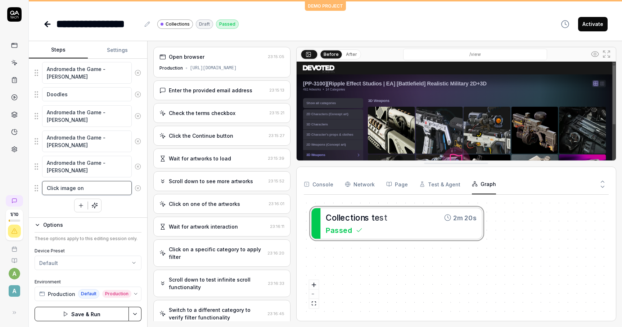
type textarea "*"
type textarea "Click image on"
type textarea "*"
type textarea "Click image on f"
type textarea "*"
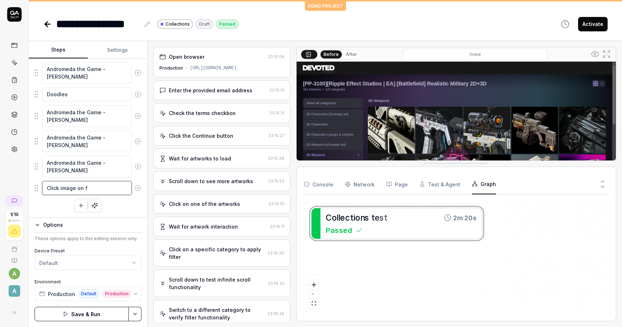
type textarea "Click image on fi"
type textarea "*"
type textarea "Click image on fir"
type textarea "*"
type textarea "Click image on firs"
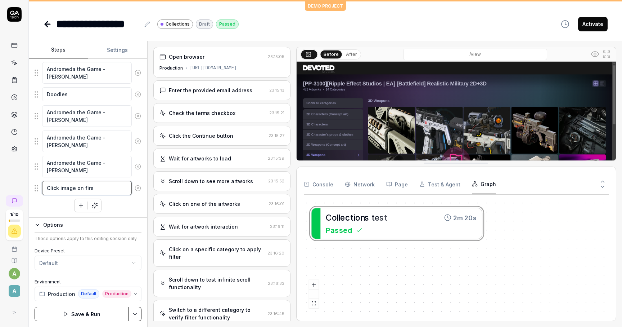
type textarea "*"
type textarea "Click image on first"
type textarea "*"
type textarea "Click image on first"
click at [109, 194] on textarea "Click image on first" at bounding box center [87, 188] width 90 height 14
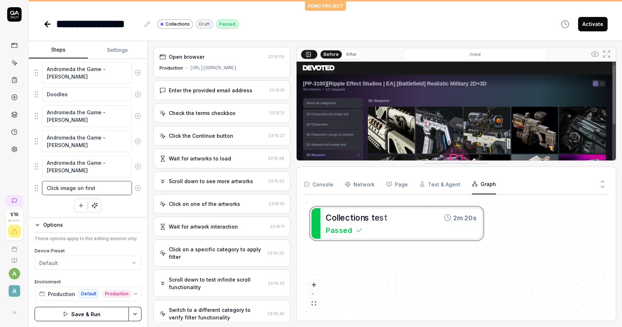
type textarea "Click image on first q"
type textarea "*"
type textarea "Click image on first qa"
type textarea "*"
type textarea "Click image on first qae"
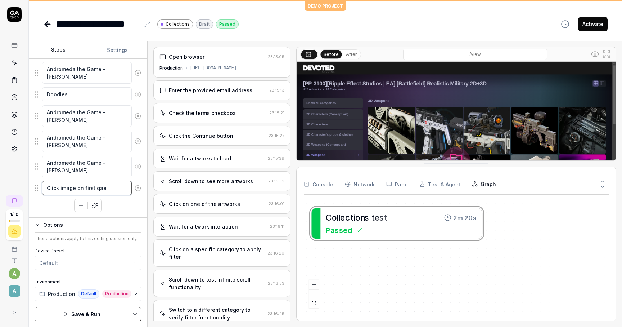
type textarea "*"
type textarea "Click image on first qaer"
type textarea "*"
type textarea "Click image on first qae"
type textarea "*"
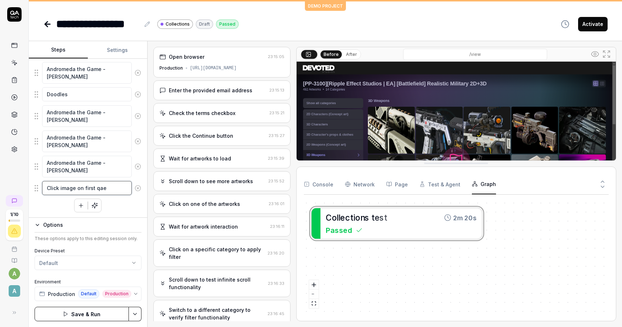
type textarea "Click image on first qa"
type textarea "*"
type textarea "Click image on first q"
type textarea "*"
type textarea "Click image on first"
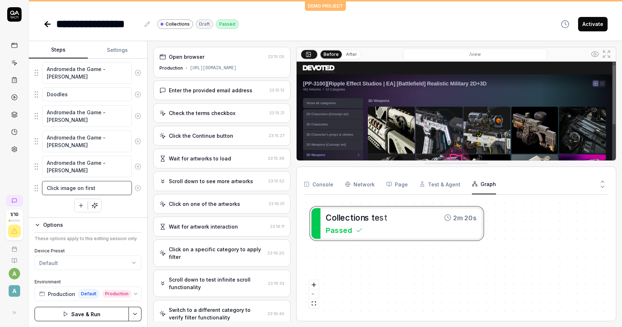
type textarea "*"
type textarea "Click image on first a"
type textarea "*"
type textarea "Click image on first ar"
type textarea "*"
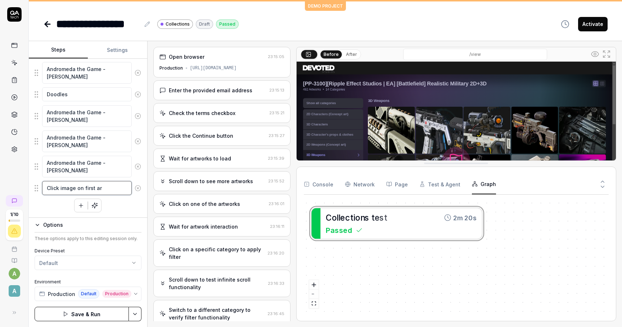
type textarea "Click image on first art"
type textarea "*"
type textarea "Click image on first artw"
type textarea "*"
type textarea "Click image on first artwo"
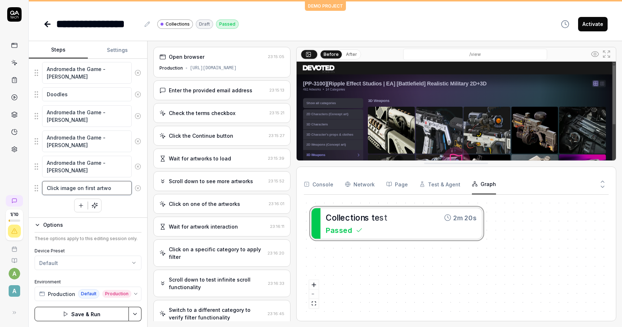
type textarea "*"
type textarea "Click image on first artwor"
type textarea "*"
type textarea "Click image on first artwork"
type textarea "*"
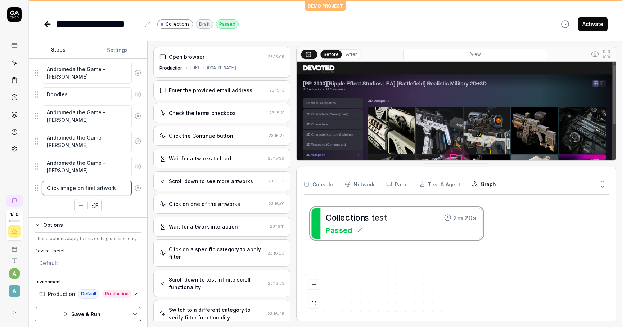
type textarea "Click image on first artwork?"
type textarea "*"
type textarea "Click image on first artwork?"
type textarea "*"
type textarea "Click image on first artwork?"
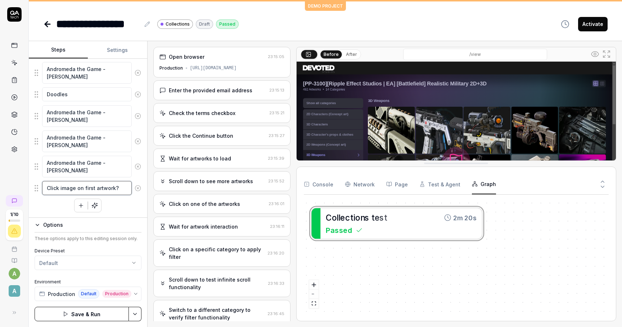
type textarea "*"
type textarea "Click image on first artwork"
type textarea "*"
type textarea "Click image on first artwork,"
type textarea "*"
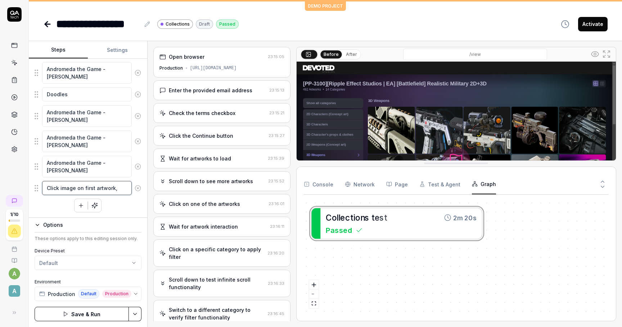
type textarea "Click image on first artwork,"
type textarea "*"
type textarea "Click image on first artwork, e"
type textarea "*"
type textarea "Click image on first artwork, ex"
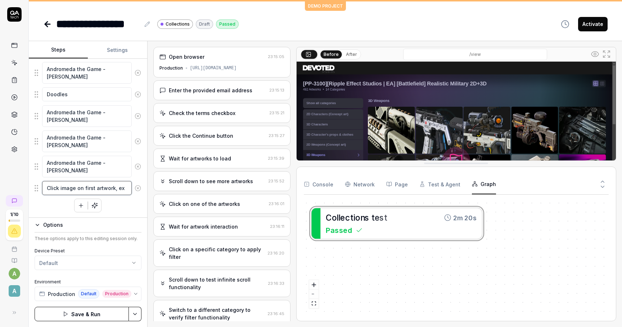
type textarea "*"
type textarea "Click image on first artwork, exp"
type textarea "*"
type textarea "Click image on first artwork, expe"
type textarea "*"
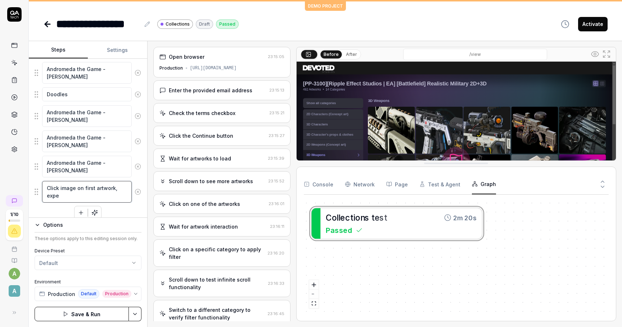
type textarea "Click image on first artwork, expec"
type textarea "*"
type textarea "Click image on first artwork, expect"
type textarea "*"
type textarea "Click image on first artwork, expect"
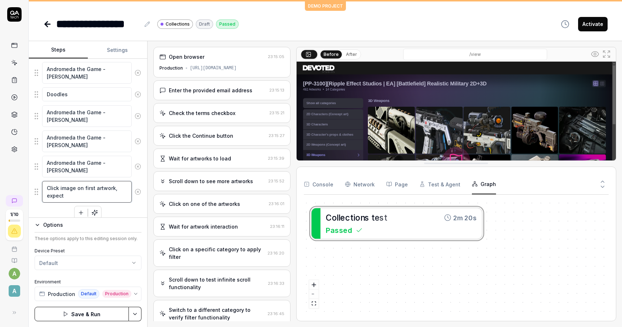
type textarea "*"
type textarea "Click image on first artwork, expect p"
type textarea "*"
type textarea "Click image on first artwork, expect po"
type textarea "*"
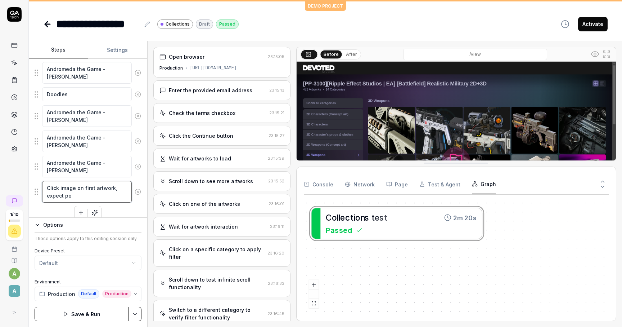
type textarea "Click image on first artwork, expect pop"
type textarea "*"
type textarea "Click image on first artwork, expect [PERSON_NAME]"
type textarea "*"
type textarea "Click image on first artwork, expect pop"
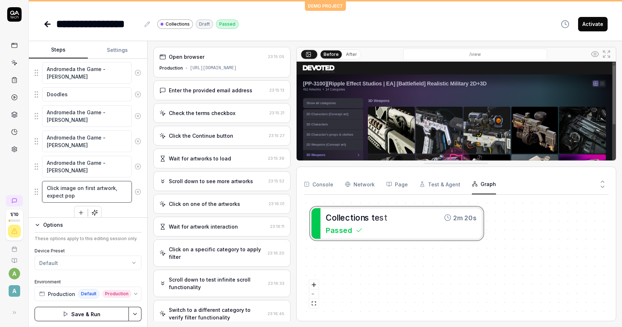
type textarea "*"
type textarea "Click image on first artwork, expect popu"
type textarea "*"
type textarea "Click image on first artwork, expect popup"
type textarea "*"
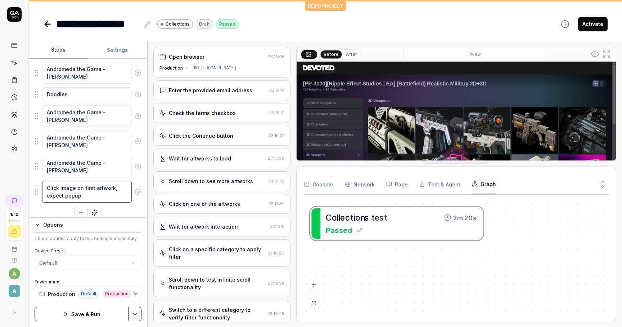
type textarea "Click image on first artwork, expect popup"
type textarea "*"
type textarea "Click image on first artwork, expect popup t"
type textarea "*"
type textarea "Click image on first artwork, expect popup to"
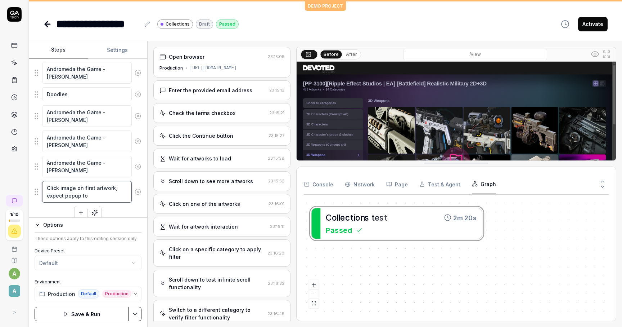
type textarea "*"
type textarea "Click image on first artwork, expect popup to"
type textarea "*"
type textarea "Click image on first artwork, expect popup to b"
type textarea "*"
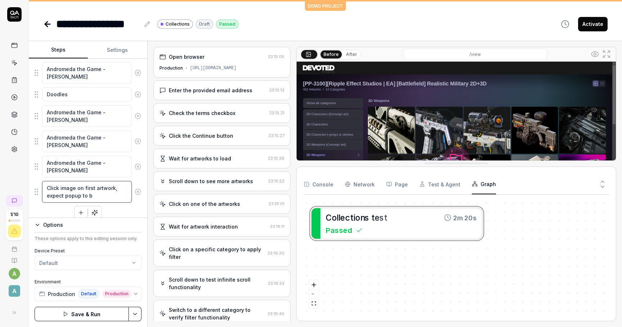
type textarea "Click image on first artwork, expect popup to be"
type textarea "*"
type textarea "Click image on first artwork, expect popup to be"
type textarea "*"
type textarea "Click image on first artwork, expect popup to be o"
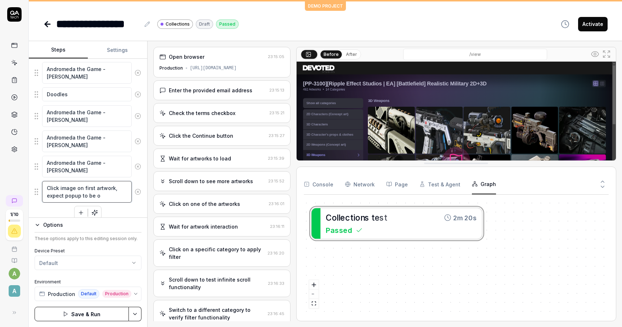
type textarea "*"
type textarea "Click image on first artwork, expect popup to be op"
type textarea "*"
type textarea "Click image on first artwork, expect popup to be ope"
type textarea "*"
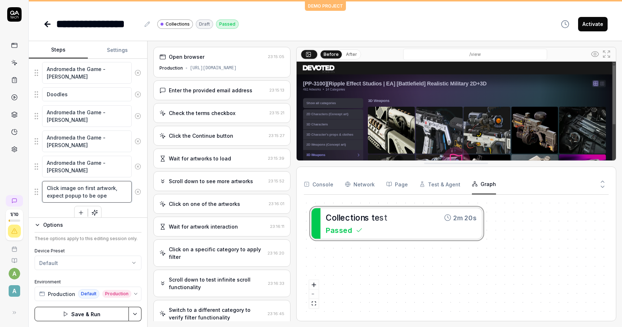
type textarea "Click image on first artwork, expect popup to be open"
type textarea "*"
type textarea "Click image on first artwork, expect popup to be opene"
type textarea "*"
type textarea "Click image on first artwork, expect popup to be opened"
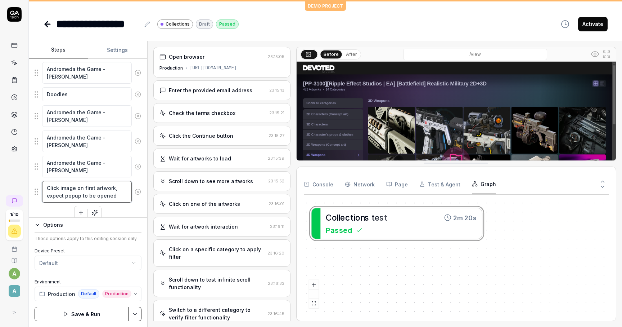
type textarea "*"
type textarea "Click image on first artwork, expect popup to be opened,"
type textarea "*"
type textarea "Click image on first artwork, expect popup to be opened,"
type textarea "*"
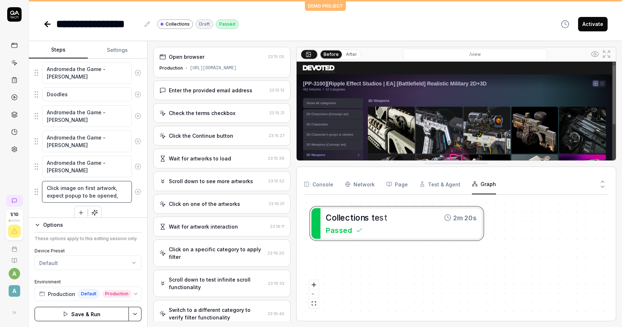
type textarea "Click image on first artwork, expect popup to be opened, c"
type textarea "*"
type textarea "Click image on first artwork, expect popup to be opened,"
type textarea "*"
type textarea "Click image on first artwork, expect popup to be opened,"
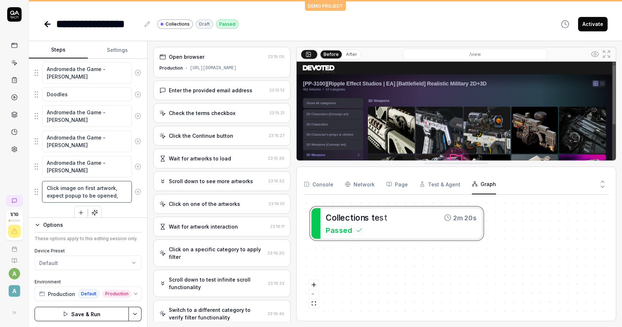
type textarea "*"
type textarea "Click image on first artwork, expect popup to be opened"
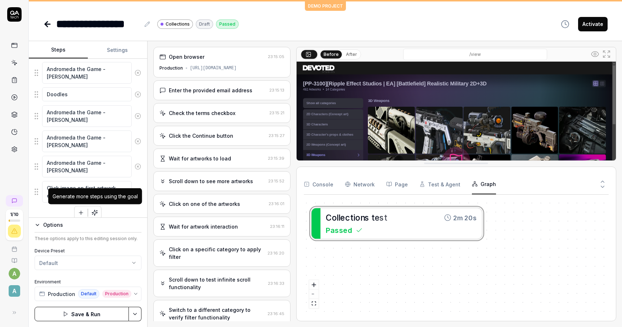
click at [94, 211] on icon "button" at bounding box center [94, 212] width 6 height 6
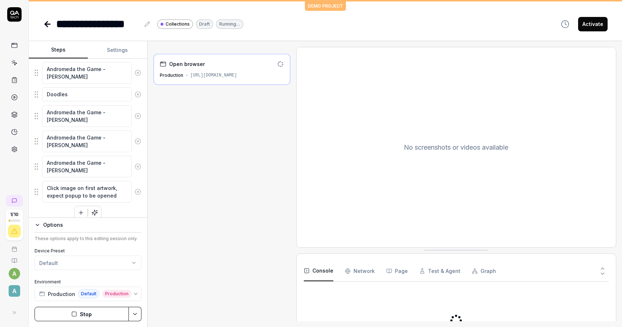
scroll to position [417, 0]
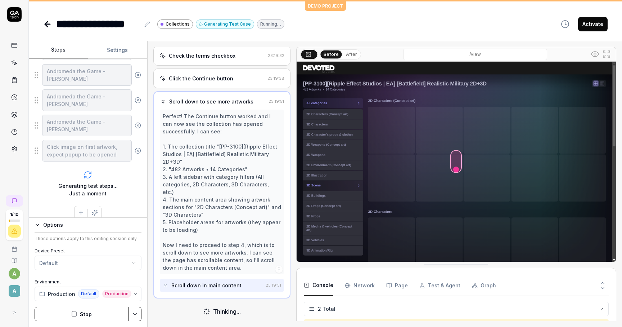
scroll to position [50, 0]
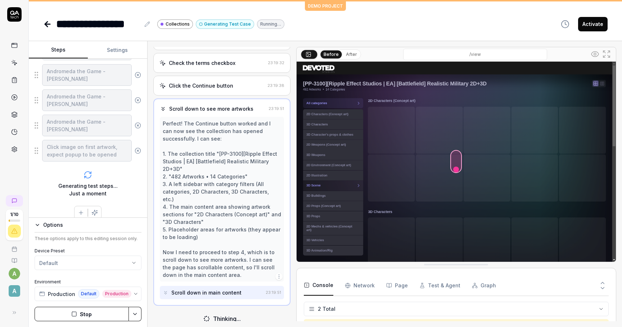
click at [449, 157] on img at bounding box center [456, 162] width 319 height 200
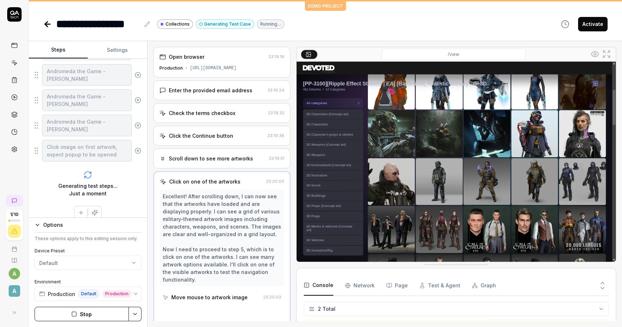
scroll to position [0, 0]
click at [204, 161] on div "Scroll down to see more artworks" at bounding box center [211, 159] width 84 height 8
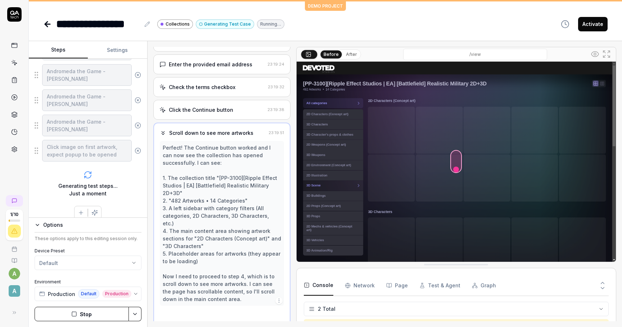
scroll to position [27, 0]
click at [214, 248] on div "Perfect! The Continue button worked and I can now see the collection has opened…" at bounding box center [222, 222] width 118 height 159
click at [209, 261] on div "Perfect! The Continue button worked and I can now see the collection has opened…" at bounding box center [222, 222] width 118 height 159
click at [207, 250] on div "Perfect! The Continue button worked and I can now see the collection has opened…" at bounding box center [222, 222] width 118 height 159
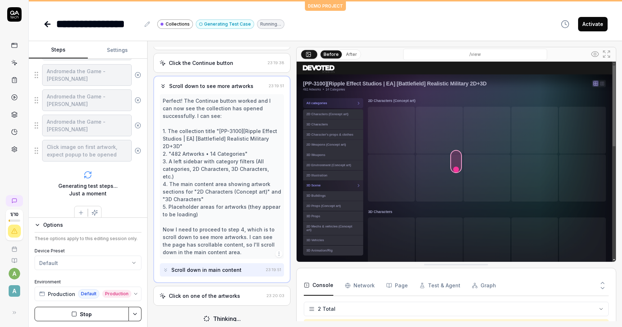
scroll to position [0, 0]
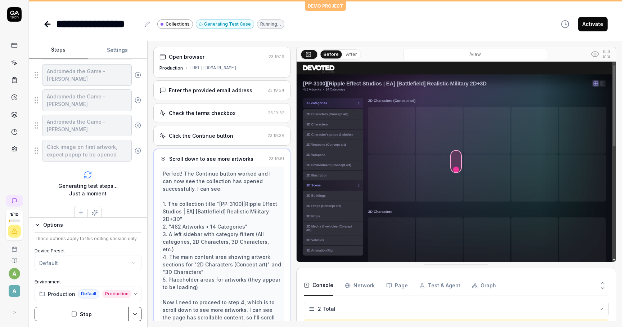
click at [202, 159] on div "Scroll down to see more artworks" at bounding box center [211, 159] width 84 height 8
click at [163, 158] on icon at bounding box center [163, 159] width 6 height 6
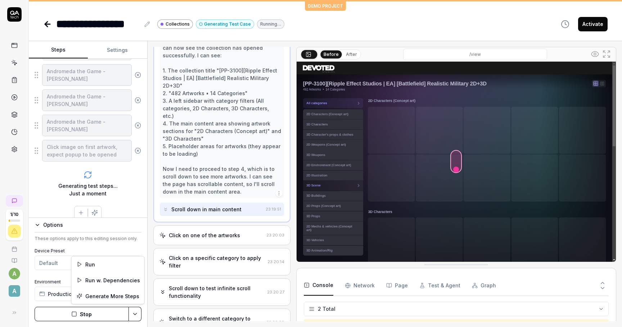
click at [136, 316] on html "**********" at bounding box center [311, 163] width 622 height 327
click at [95, 199] on html "**********" at bounding box center [311, 163] width 622 height 327
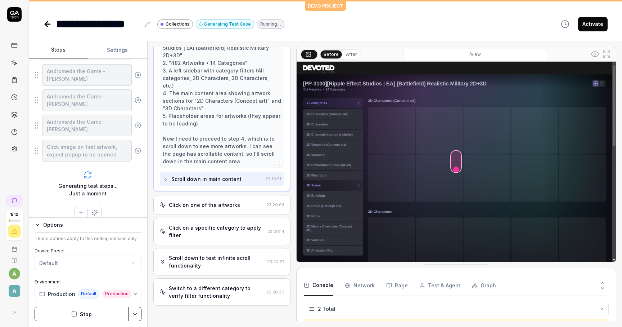
click at [221, 288] on div "Switch to a different category to verify filter functionality" at bounding box center [216, 291] width 95 height 15
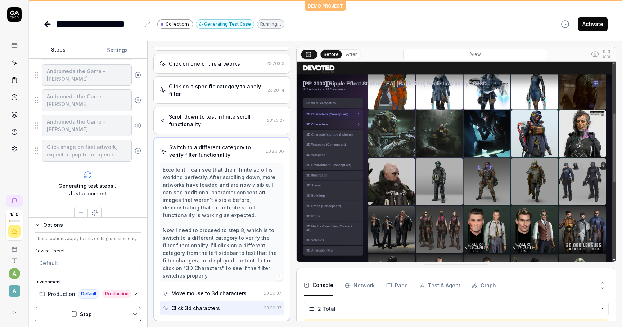
scroll to position [140, 0]
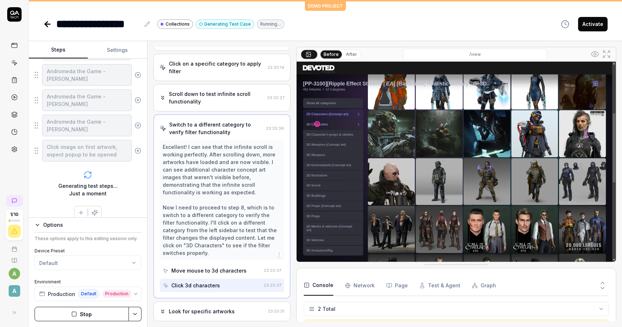
click at [221, 274] on div "Move mouse to 3d characters" at bounding box center [208, 271] width 75 height 8
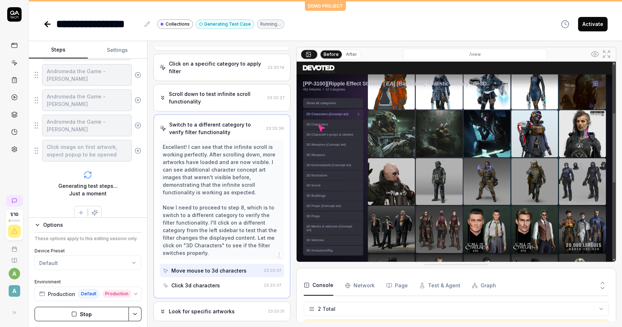
click at [216, 281] on div "Click 3d characters" at bounding box center [195, 285] width 49 height 8
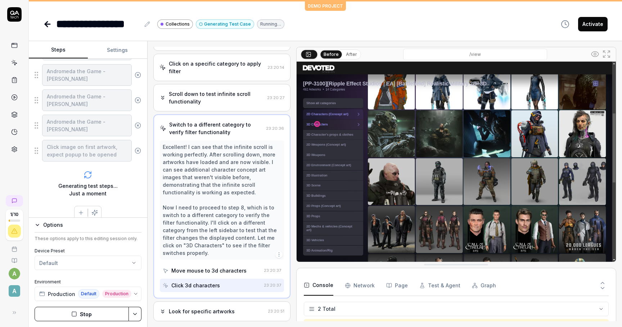
click at [218, 272] on div "Move mouse to 3d characters" at bounding box center [208, 271] width 75 height 8
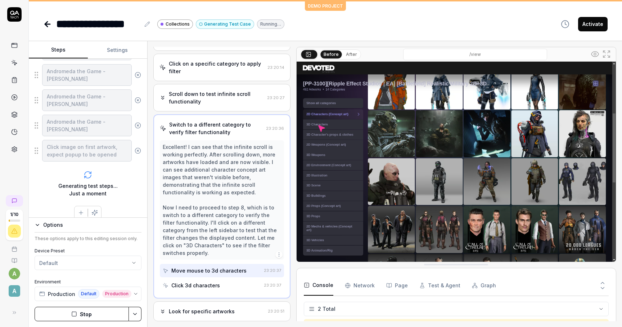
click at [214, 286] on div "Click 3d characters" at bounding box center [195, 285] width 49 height 8
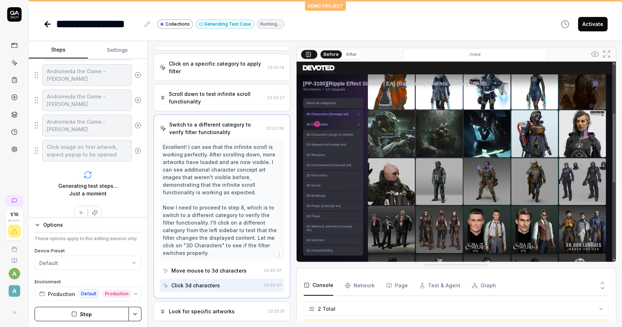
click at [214, 286] on div "Click 3d characters" at bounding box center [195, 285] width 49 height 8
click at [352, 58] on button "After" at bounding box center [351, 54] width 17 height 8
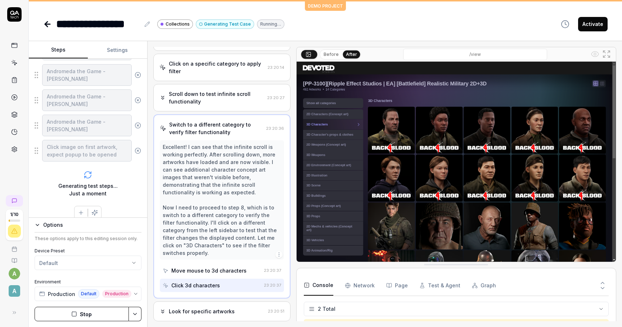
click at [335, 53] on button "Before" at bounding box center [331, 54] width 21 height 8
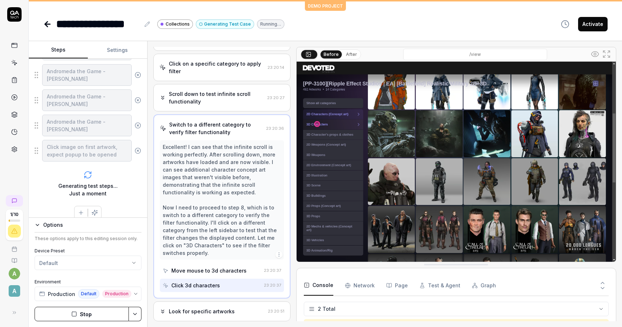
click at [350, 52] on button "After" at bounding box center [351, 54] width 17 height 8
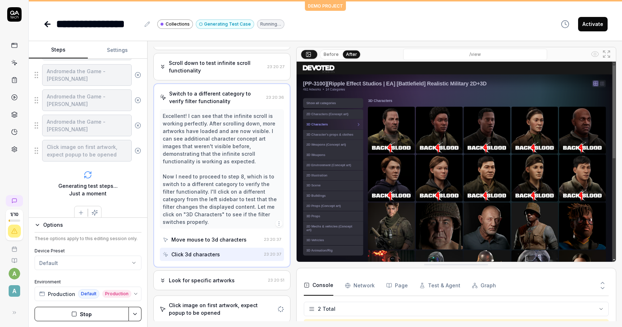
scroll to position [170, 0]
click at [220, 285] on div "Look for specific artworks 23:20:51" at bounding box center [221, 281] width 137 height 20
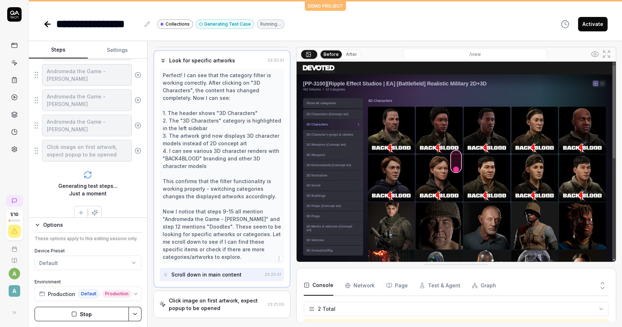
scroll to position [254, 0]
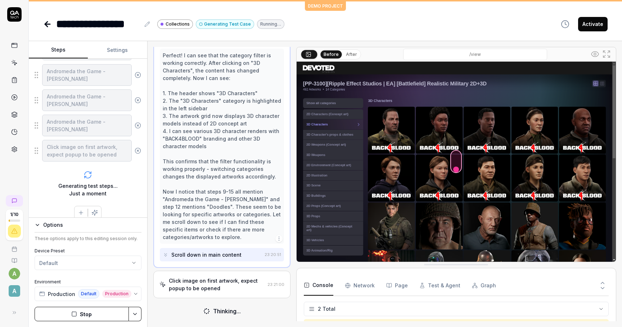
click at [221, 255] on div "Scroll down in main content" at bounding box center [206, 255] width 70 height 8
click at [353, 50] on button "After" at bounding box center [351, 54] width 17 height 8
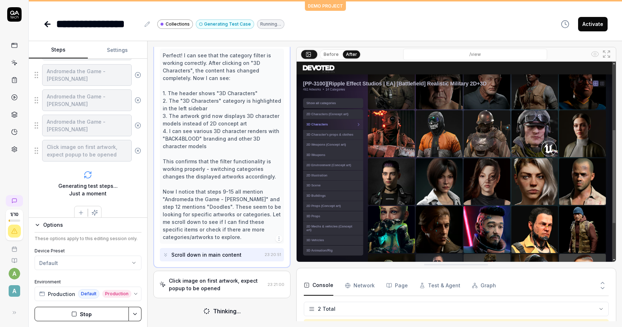
click at [339, 54] on button "Before" at bounding box center [331, 54] width 21 height 8
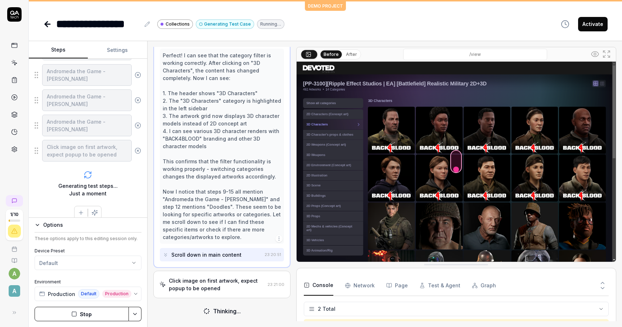
click at [354, 53] on button "After" at bounding box center [351, 54] width 17 height 8
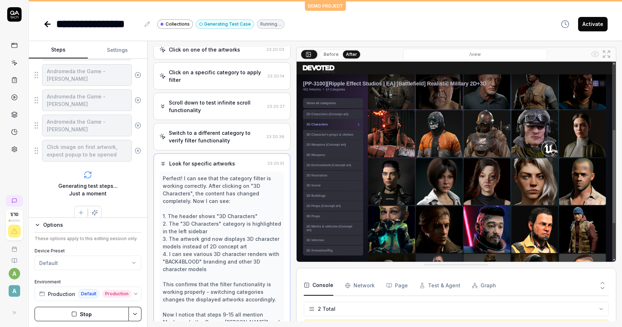
scroll to position [138, 0]
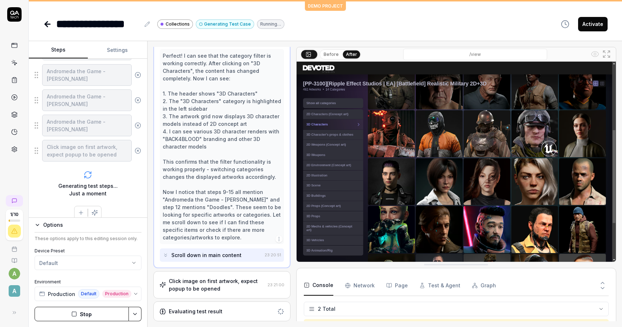
click at [206, 285] on div "Click image on first artwork, expect popup to be opened" at bounding box center [217, 284] width 96 height 15
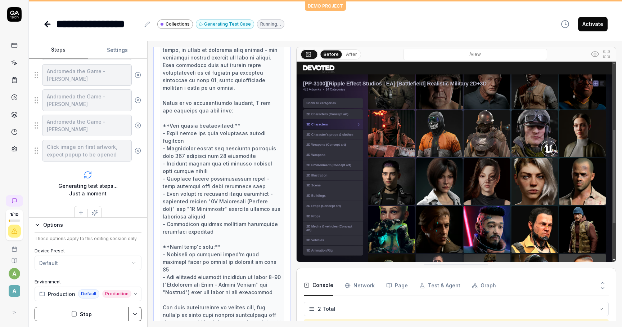
scroll to position [463, 0]
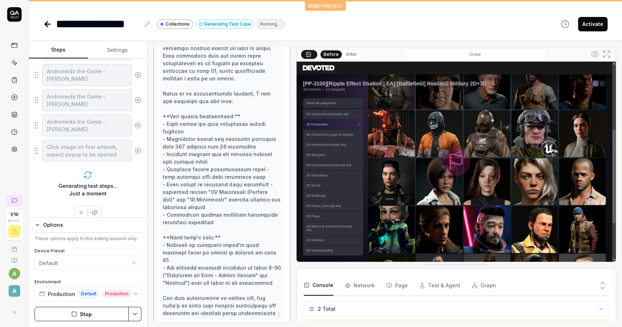
click at [347, 52] on button "After" at bounding box center [351, 54] width 17 height 8
click at [335, 53] on button "Before" at bounding box center [331, 54] width 21 height 8
click at [355, 55] on button "After" at bounding box center [351, 54] width 17 height 8
click at [328, 63] on img at bounding box center [456, 162] width 319 height 200
click at [330, 50] on button "Before" at bounding box center [331, 54] width 21 height 8
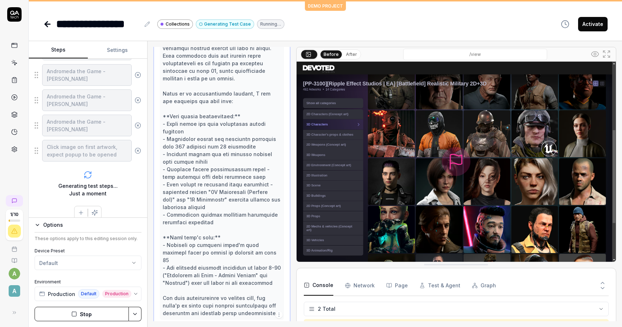
click at [344, 51] on button "After" at bounding box center [351, 54] width 17 height 8
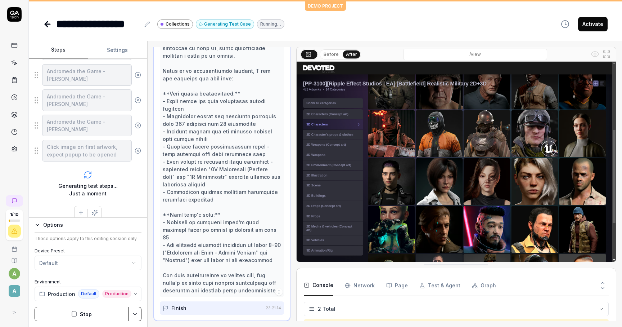
click at [197, 301] on div "Finish" at bounding box center [213, 307] width 100 height 13
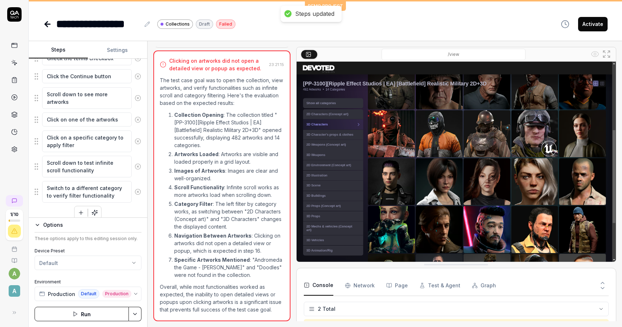
scroll to position [556, 0]
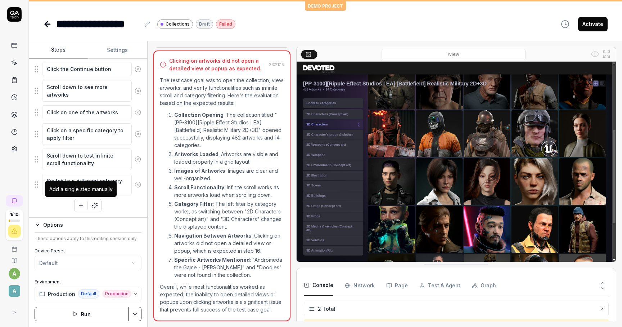
click at [85, 205] on button "button" at bounding box center [81, 205] width 13 height 13
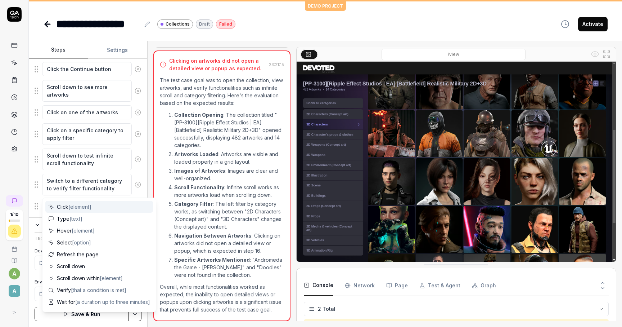
scroll to position [574, 0]
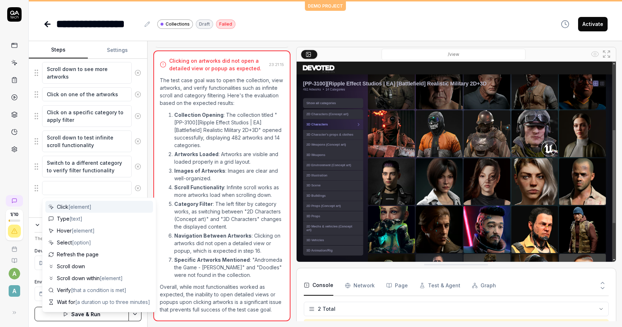
click at [80, 205] on span "[element]" at bounding box center [79, 206] width 23 height 6
type textarea "*"
type textarea "Click"
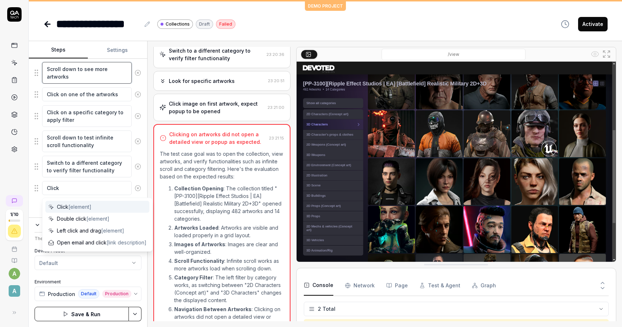
click at [85, 68] on textarea "Scroll down to see more artworks" at bounding box center [87, 73] width 90 height 22
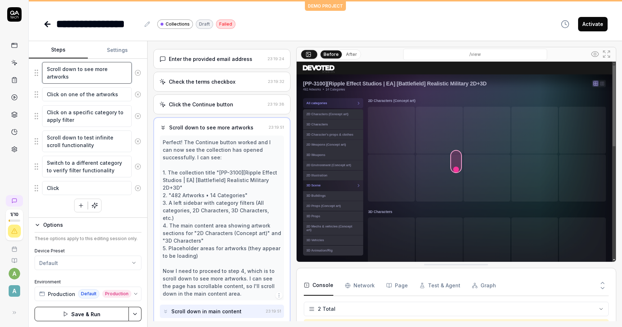
click at [81, 78] on textarea "Scroll down to see more artworks" at bounding box center [87, 73] width 90 height 22
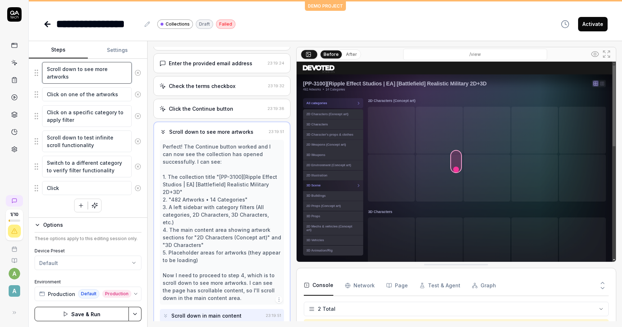
type textarea "*"
type textarea "Scroll down to see more artworks,"
type textarea "*"
type textarea "Scroll down to see more artworks,"
type textarea "*"
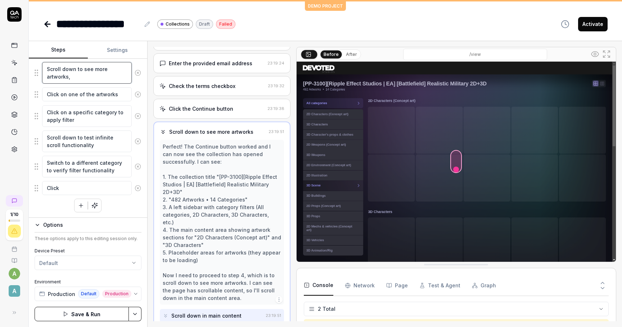
type textarea "Scroll down to see more artworks, s"
type textarea "*"
type textarea "Scroll down to see more artworks, sc"
type textarea "*"
type textarea "Scroll down to see more artworks, scr"
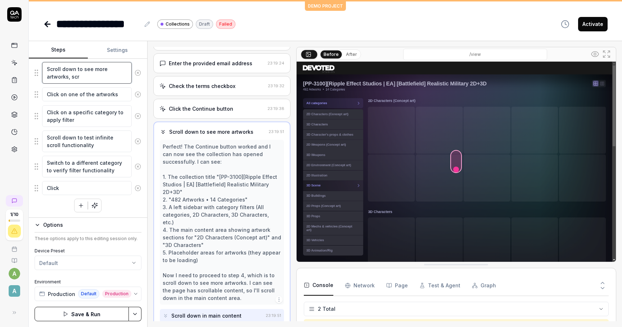
type textarea "*"
type textarea "Scroll down to see more artworks, scro"
type textarea "*"
type textarea "Scroll down to see more artworks, scrol"
type textarea "*"
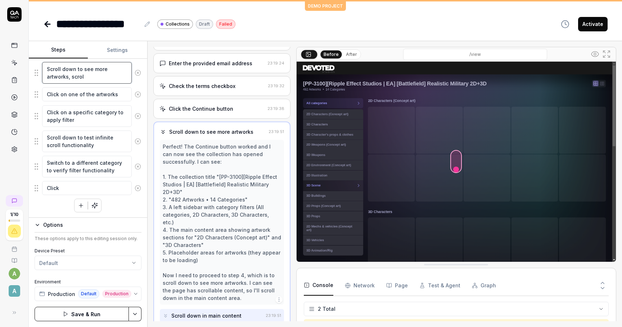
type textarea "Scroll down to see more artworks, scroll"
type textarea "*"
type textarea "Scroll down to see more artworks, scroll"
type textarea "*"
type textarea "Scroll down to see more artworks, scroll t"
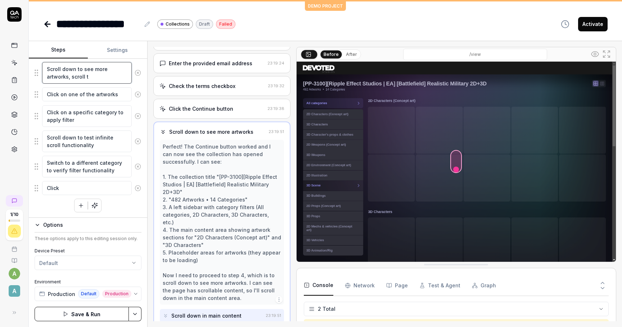
type textarea "*"
type textarea "Scroll down to see more artworks, scroll to"
type textarea "*"
type textarea "Scroll down to see more artworks, scroll to"
type textarea "*"
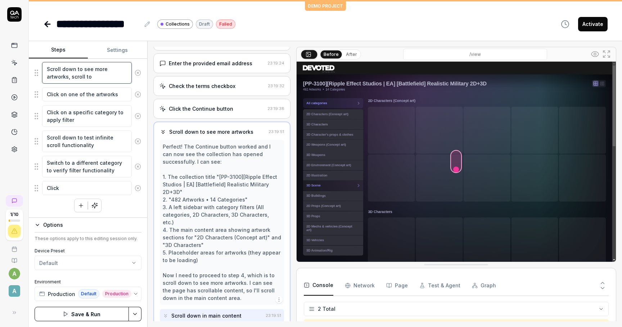
type textarea "Scroll down to see more artworks, scroll to t"
type textarea "*"
type textarea "Scroll down to see more artworks, scroll to th"
type textarea "*"
type textarea "Scroll down to see more artworks, scroll to t"
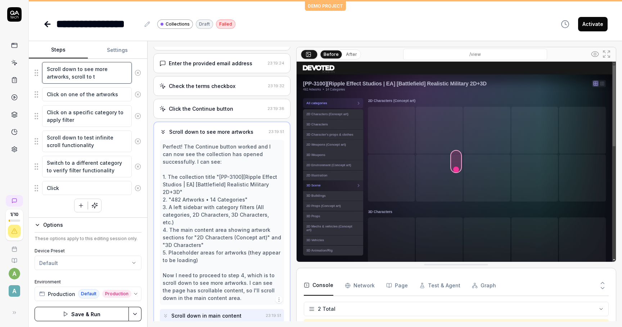
type textarea "*"
type textarea "Scroll down to see more artworks, scroll to te"
type textarea "*"
type textarea "Scroll down to see more artworks, scroll to ten"
type textarea "*"
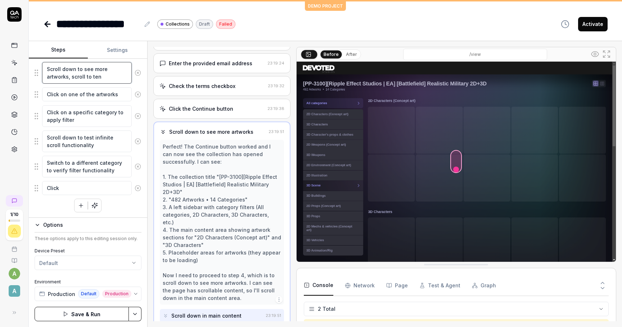
type textarea "Scroll down to see more artworks, scroll to tend"
type textarea "*"
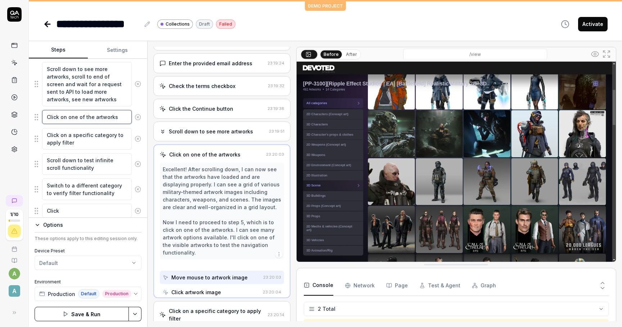
scroll to position [4, 0]
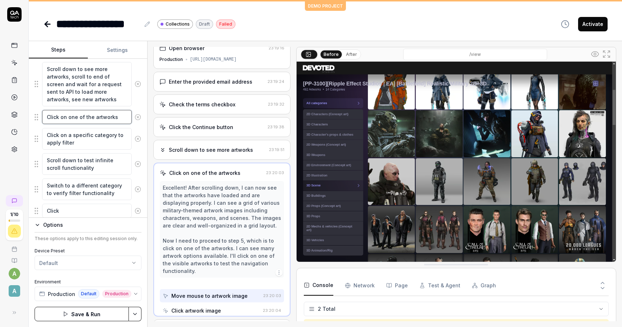
click at [75, 118] on textarea "Click on one of the artworks" at bounding box center [87, 117] width 90 height 14
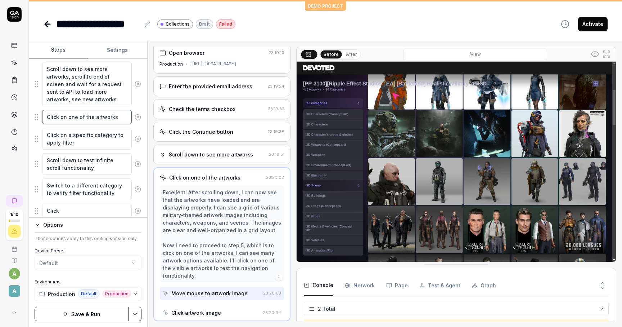
scroll to position [0, 0]
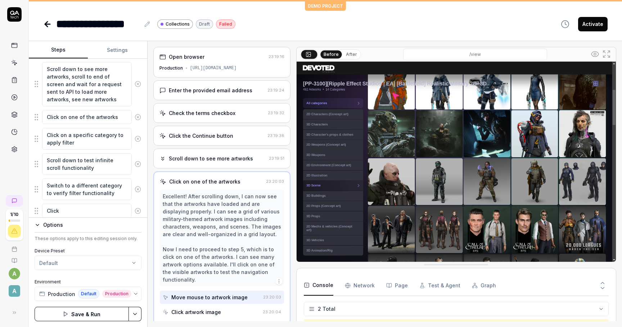
click at [138, 210] on icon at bounding box center [138, 210] width 6 height 6
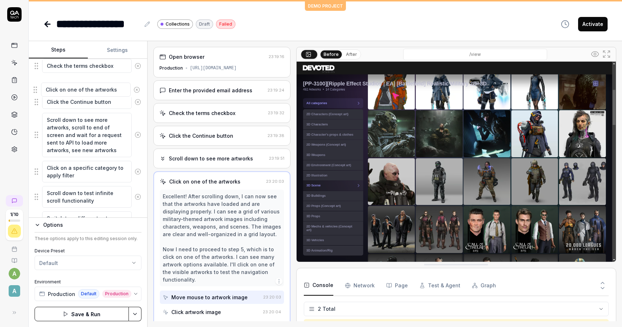
scroll to position [541, 0]
drag, startPoint x: 35, startPoint y: 139, endPoint x: 35, endPoint y: 102, distance: 37.5
click at [109, 100] on textarea "Click on one of the artworks" at bounding box center [87, 102] width 90 height 14
click at [129, 103] on textarea "Click on one of the artworks" at bounding box center [87, 102] width 90 height 14
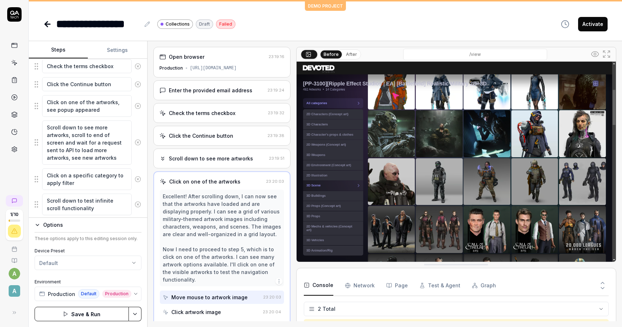
click at [13, 62] on icon at bounding box center [14, 62] width 6 height 6
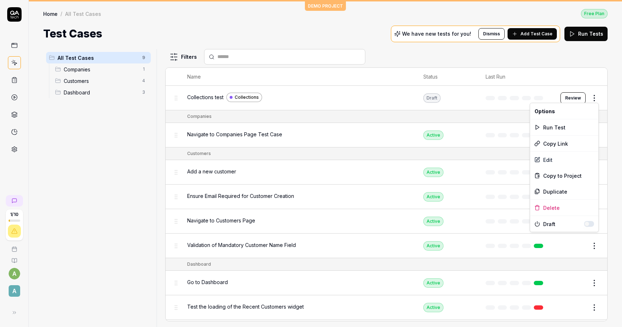
click at [593, 93] on html "1 / 10 a A DEMO PROJECT Home / All Test Cases Free Plan Home / All Test Cases F…" at bounding box center [311, 163] width 622 height 327
click at [555, 159] on div "Edit" at bounding box center [565, 160] width 68 height 16
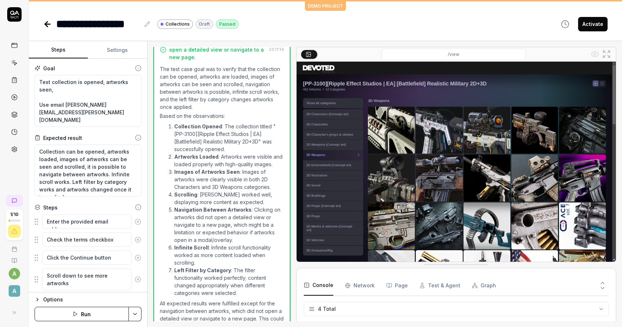
scroll to position [368, 0]
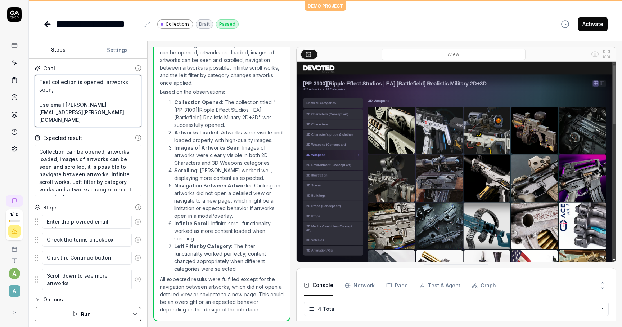
click at [81, 115] on textarea "Test collection is opened, artworks seen, Use email [PERSON_NAME][EMAIL_ADDRESS…" at bounding box center [88, 101] width 107 height 52
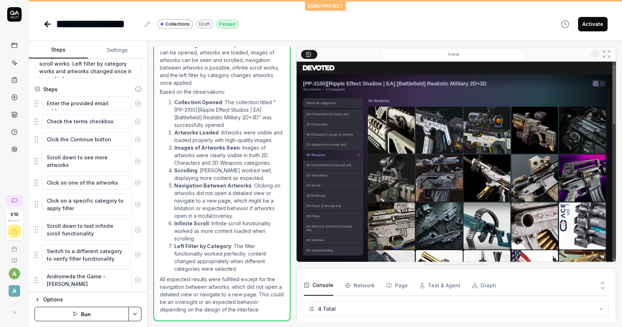
scroll to position [124, 0]
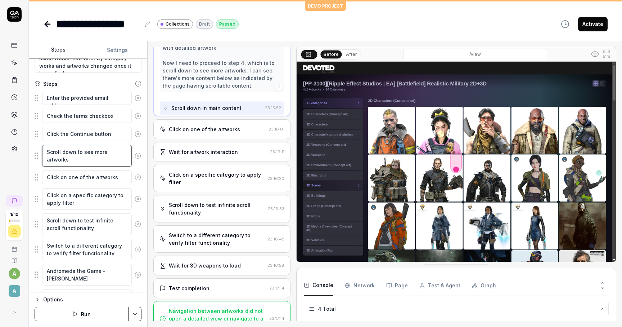
click at [81, 158] on textarea "Scroll down to see more artworks" at bounding box center [87, 156] width 90 height 22
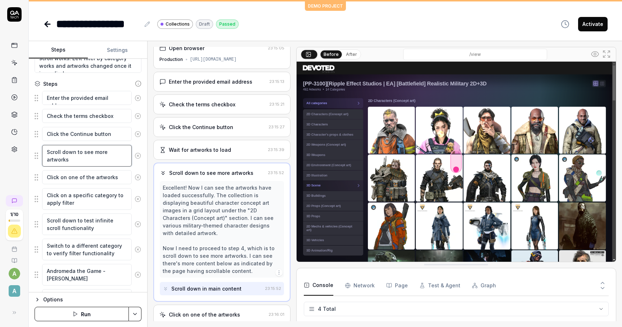
scroll to position [0, 0]
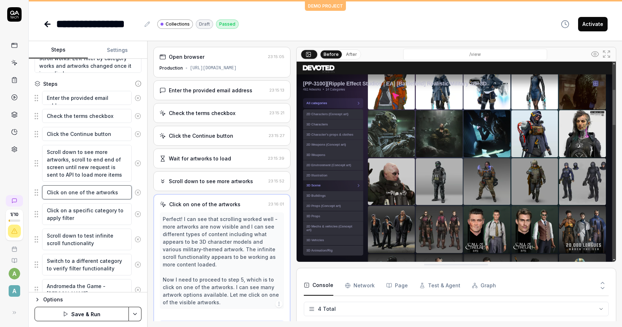
click at [97, 192] on textarea "Click on one of the artworks" at bounding box center [87, 192] width 90 height 14
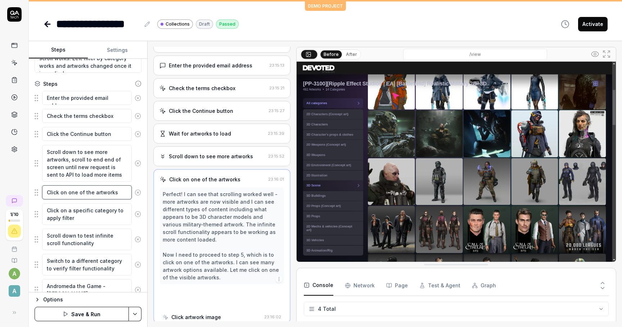
scroll to position [27, 0]
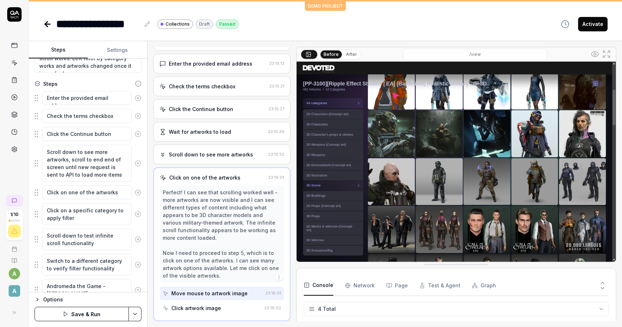
click at [200, 290] on div "Move mouse to artwork image" at bounding box center [209, 293] width 76 height 8
click at [207, 208] on div "Perfect! I can see that scrolling worked well - more artworks are now visible a…" at bounding box center [222, 233] width 118 height 91
click at [199, 196] on div "Perfect! I can see that scrolling worked well - more artworks are now visible a…" at bounding box center [222, 233] width 118 height 91
click at [207, 200] on div "Perfect! I can see that scrolling worked well - more artworks are now visible a…" at bounding box center [222, 233] width 118 height 91
click at [209, 219] on div "Perfect! I can see that scrolling worked well - more artworks are now visible a…" at bounding box center [222, 233] width 118 height 91
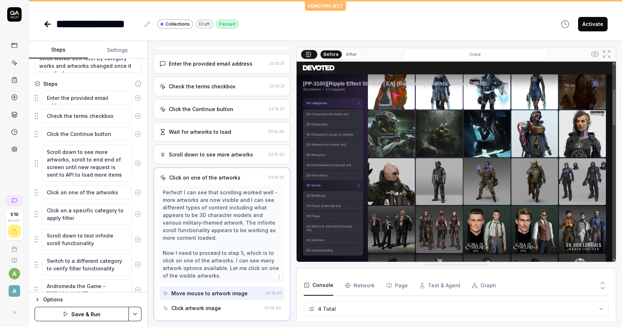
click at [161, 179] on icon at bounding box center [163, 177] width 6 height 6
click at [278, 273] on button "button" at bounding box center [279, 276] width 7 height 7
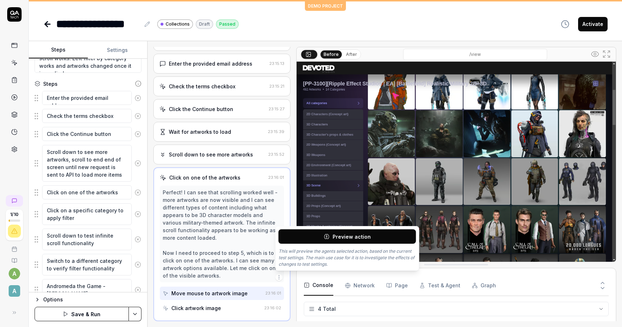
click at [311, 238] on button "Preview action" at bounding box center [348, 236] width 138 height 14
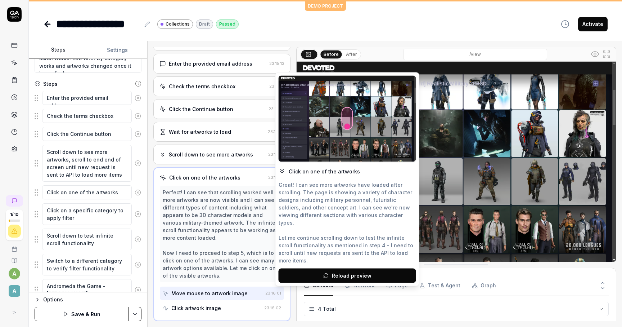
click at [346, 116] on icon at bounding box center [347, 118] width 6 height 6
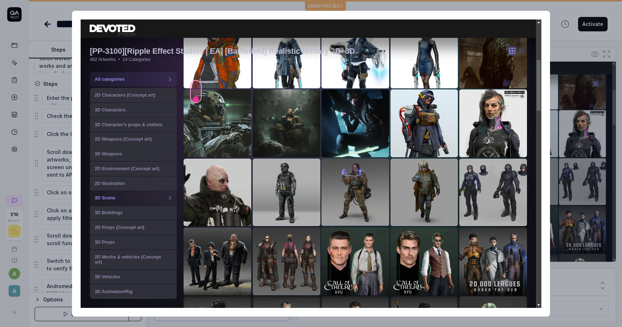
click at [314, 171] on img at bounding box center [311, 163] width 461 height 288
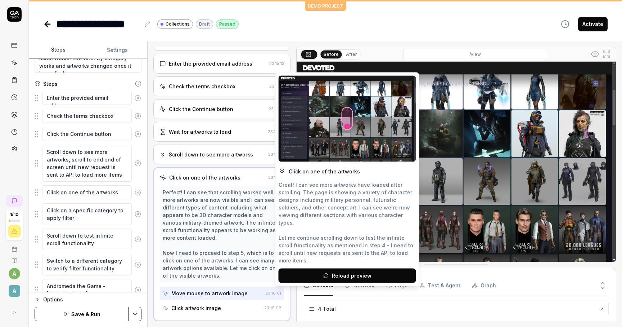
click at [290, 167] on div "Click on one of the artworks" at bounding box center [324, 171] width 71 height 8
click at [285, 167] on icon at bounding box center [282, 170] width 7 height 7
click at [321, 194] on div "Great! I can see more artworks have loaded after scrolling. The page is showing…" at bounding box center [348, 221] width 138 height 83
click at [272, 60] on div "Enter the provided email address 23:15:13" at bounding box center [222, 64] width 125 height 8
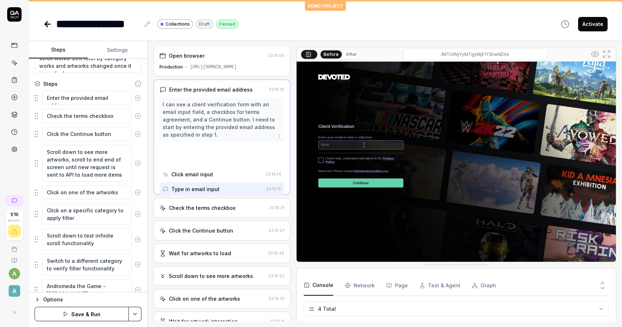
scroll to position [0, 0]
click at [217, 297] on div "Click on one of the artworks 23:16:01" at bounding box center [221, 300] width 137 height 20
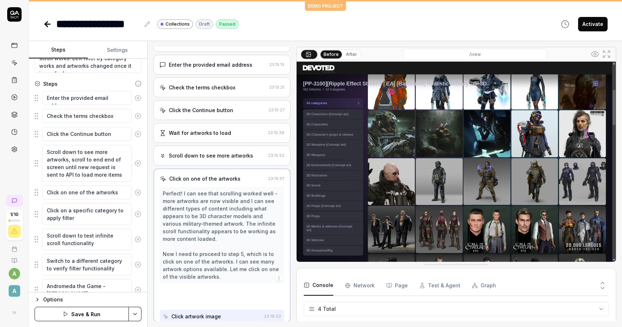
scroll to position [27, 0]
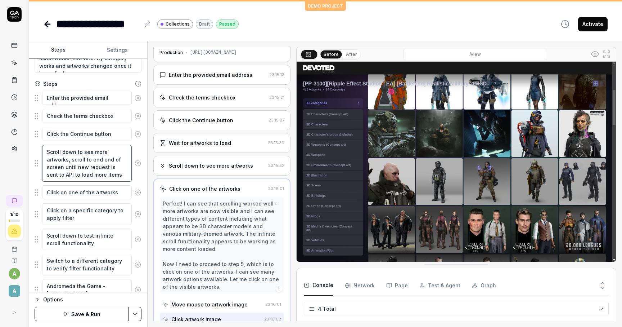
click at [116, 175] on textarea "Scroll down to see more artworks, scroll to end end of screen until new request…" at bounding box center [87, 163] width 90 height 37
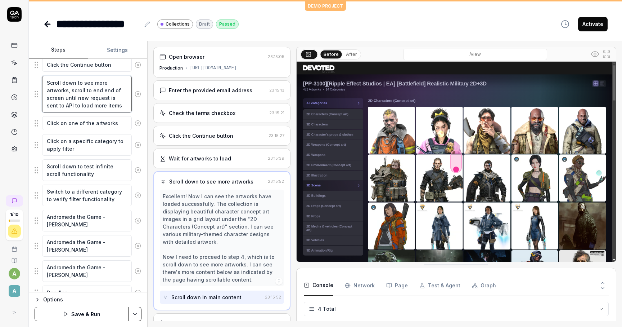
scroll to position [239, 0]
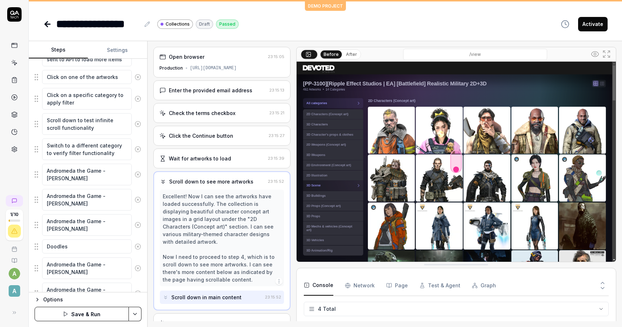
drag, startPoint x: 104, startPoint y: 311, endPoint x: 91, endPoint y: 135, distance: 176.6
click at [91, 134] on form "Steps Settings Goal Test collection is opened, artworks seen, Use email [PERSON…" at bounding box center [88, 184] width 119 height 286
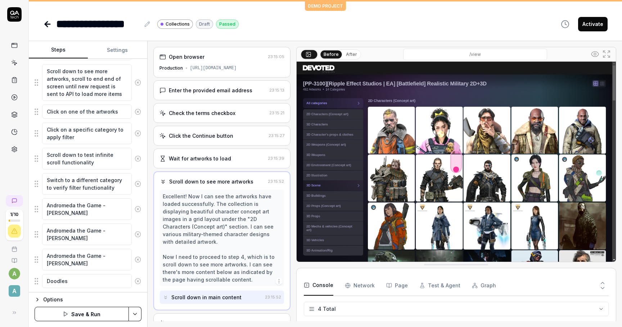
scroll to position [199, 0]
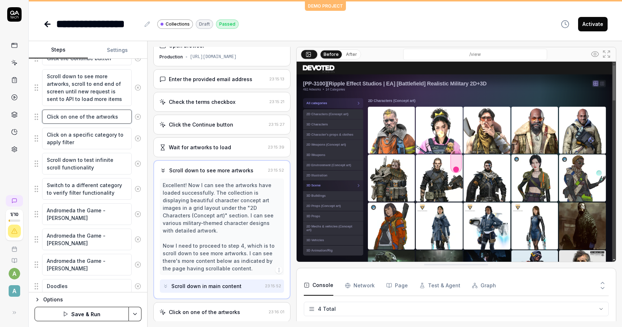
click at [118, 117] on textarea "Click on one of the artworks" at bounding box center [87, 116] width 90 height 14
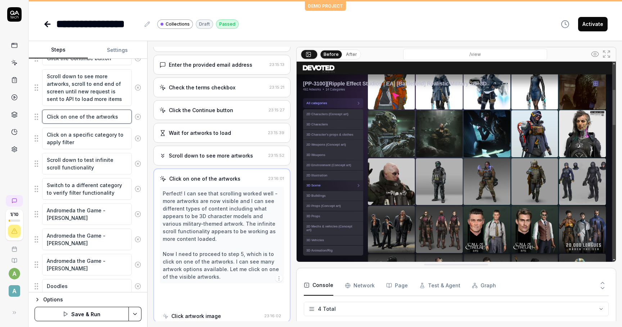
scroll to position [27, 0]
click at [392, 97] on img at bounding box center [456, 162] width 319 height 200
click at [117, 116] on textarea "Click on one of the artworks" at bounding box center [87, 116] width 90 height 14
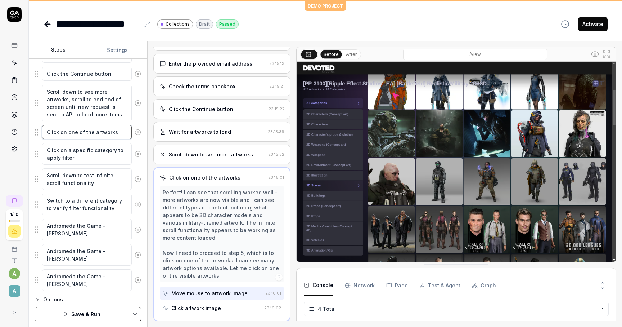
scroll to position [185, 0]
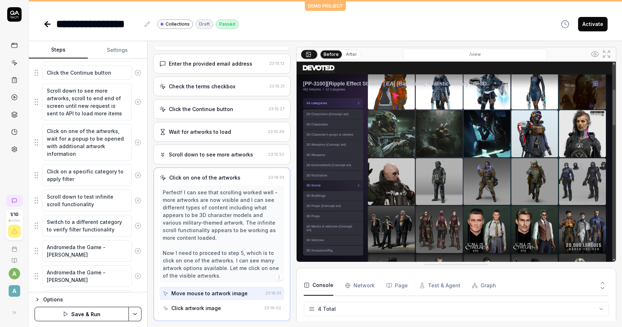
click at [94, 316] on button "Save & Run" at bounding box center [82, 313] width 94 height 14
click at [112, 148] on textarea "Click on one of the artworks, wait for a popup to be opened with additional art…" at bounding box center [87, 142] width 90 height 37
click at [230, 243] on div "Perfect! I can see that scrolling worked well - more artworks are now visible a…" at bounding box center [222, 233] width 118 height 91
click at [218, 292] on div "Move mouse to artwork image" at bounding box center [209, 293] width 76 height 8
click at [199, 307] on div "Click artwork image" at bounding box center [196, 308] width 50 height 8
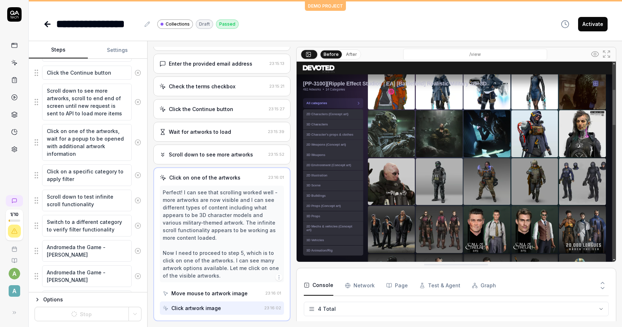
click at [203, 292] on div "Move mouse to artwork image" at bounding box center [209, 293] width 76 height 8
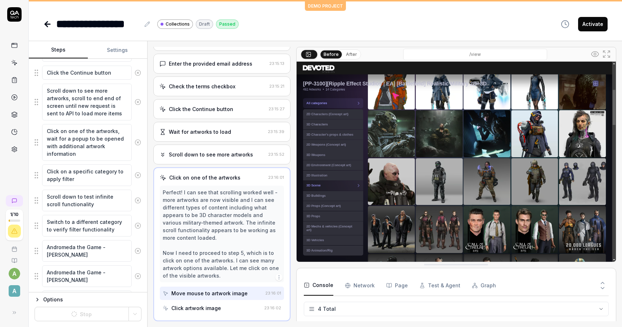
click at [203, 305] on div "Click artwork image" at bounding box center [196, 308] width 50 height 8
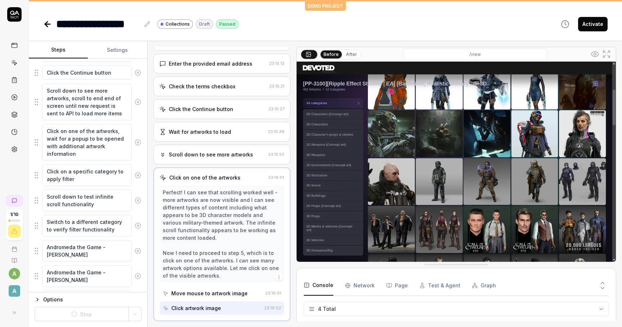
click at [203, 304] on div "Click artwork image" at bounding box center [196, 308] width 50 height 8
click at [211, 243] on div "Perfect! I can see that scrolling worked well - more artworks are now visible a…" at bounding box center [222, 233] width 118 height 91
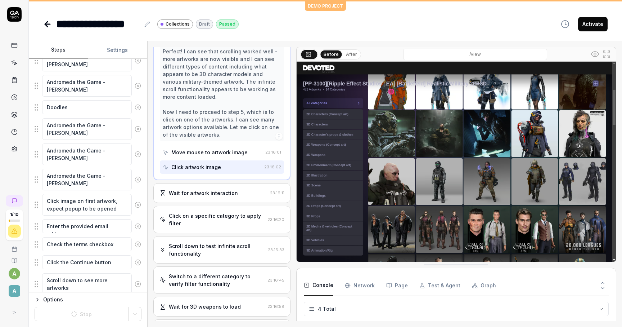
scroll to position [223, 0]
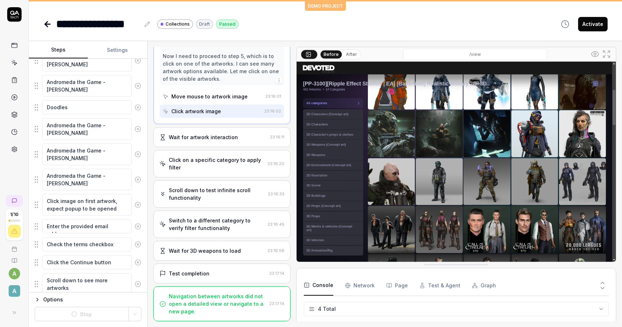
click at [194, 294] on div "Navigation between artworks did not open a detailed view or navigate to a new p…" at bounding box center [218, 303] width 98 height 23
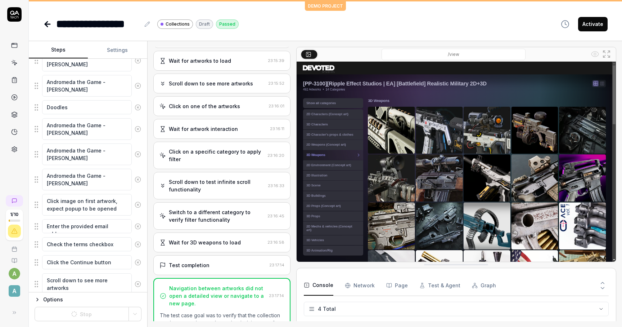
scroll to position [67, 0]
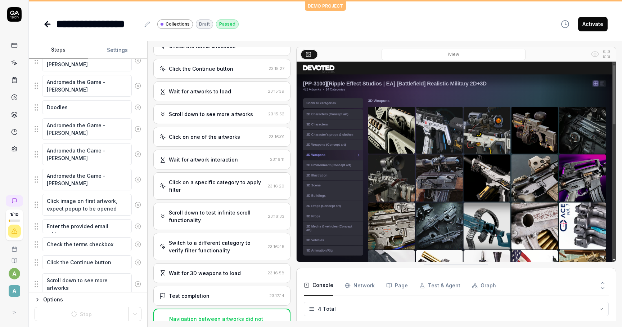
click at [207, 125] on div "Open browser 23:15:05 Production [URL][DOMAIN_NAME] Enter the provided email ad…" at bounding box center [221, 184] width 137 height 274
click at [207, 135] on div "Click on one of the artworks" at bounding box center [204, 137] width 71 height 8
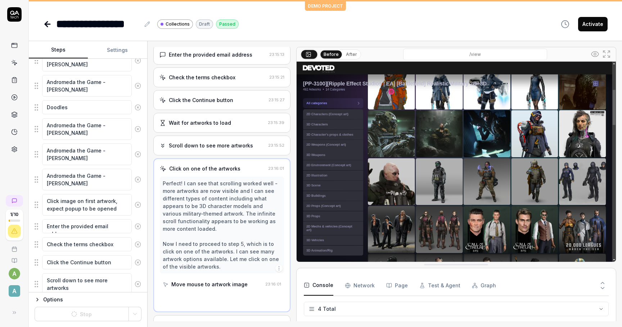
scroll to position [27, 0]
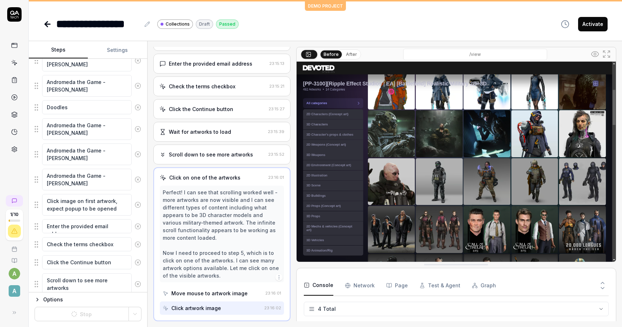
click at [185, 130] on div "Wait for artworks to load" at bounding box center [200, 132] width 62 height 8
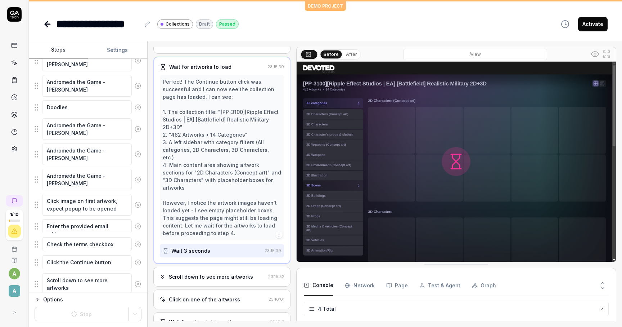
click at [185, 273] on div "Scroll down to see more artworks" at bounding box center [211, 277] width 84 height 8
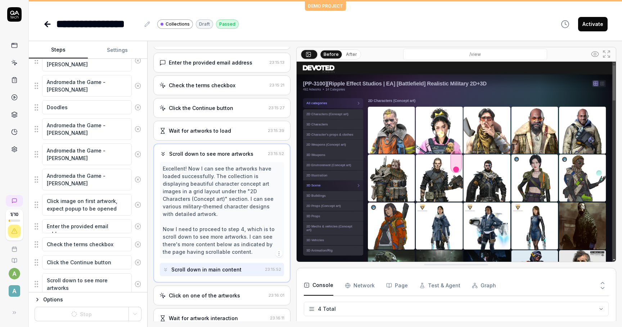
scroll to position [38, 0]
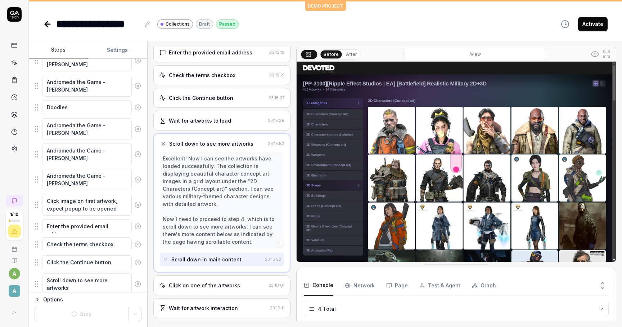
click at [187, 255] on div "Scroll down in main content" at bounding box center [206, 259] width 70 height 8
click at [184, 281] on div "Click on one of the artworks" at bounding box center [204, 285] width 71 height 8
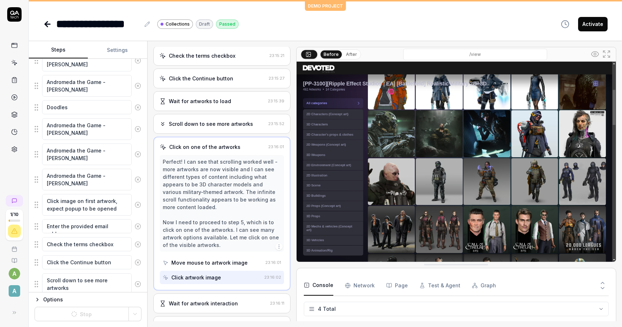
scroll to position [65, 0]
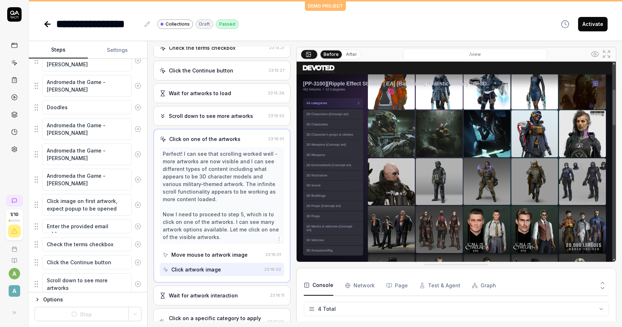
click at [191, 256] on div "Move mouse to artwork image" at bounding box center [209, 255] width 76 height 8
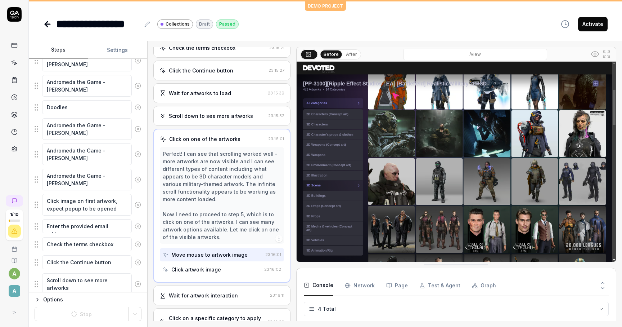
click at [352, 48] on div "Before After /view" at bounding box center [456, 54] width 319 height 14
click at [349, 53] on button "After" at bounding box center [351, 54] width 17 height 8
click at [230, 272] on div "Click artwork image" at bounding box center [212, 269] width 99 height 13
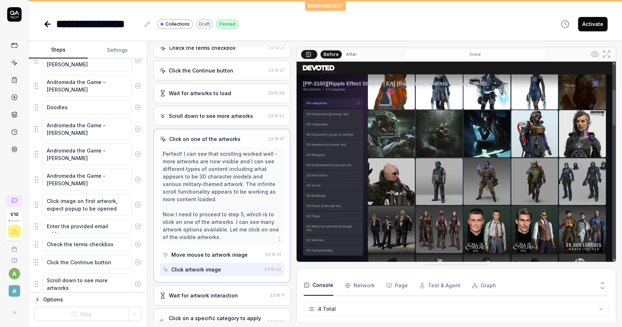
click at [350, 54] on button "After" at bounding box center [351, 54] width 17 height 8
click at [399, 94] on img at bounding box center [456, 162] width 319 height 200
click at [67, 199] on textarea "Click image on first artwork, expect popup to be opened" at bounding box center [87, 205] width 90 height 22
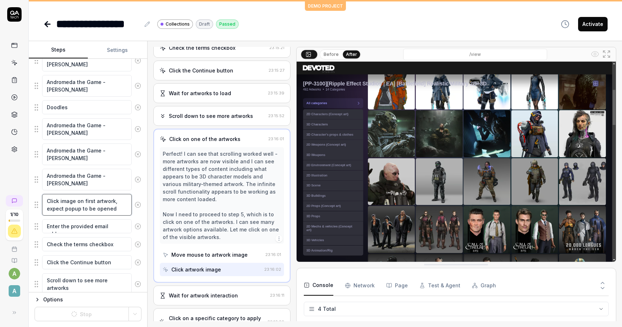
click at [121, 207] on textarea "Click image on first artwork, expect popup to be opened" at bounding box center [87, 205] width 90 height 22
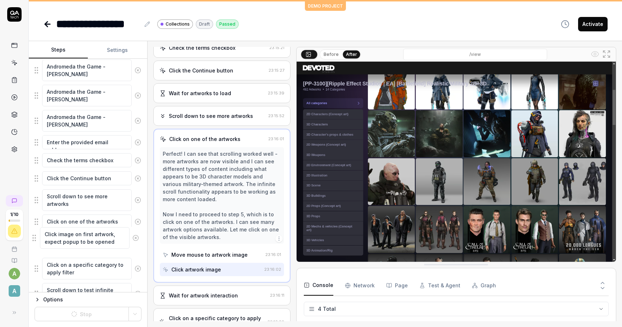
scroll to position [459, 0]
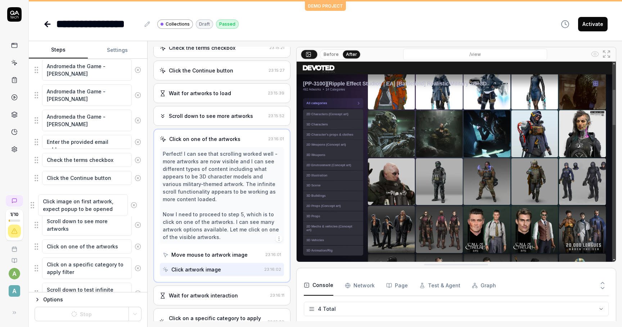
drag, startPoint x: 36, startPoint y: 204, endPoint x: 32, endPoint y: 205, distance: 4.0
drag, startPoint x: 35, startPoint y: 249, endPoint x: 35, endPoint y: 219, distance: 29.9
click at [35, 219] on fieldset "Enter the provided email address Check the terms checkbox Click the Continue bu…" at bounding box center [88, 42] width 107 height 575
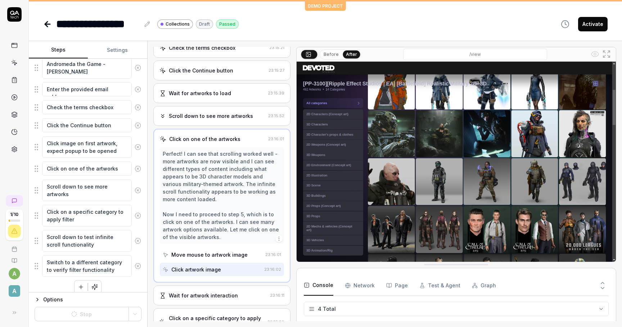
scroll to position [519, 0]
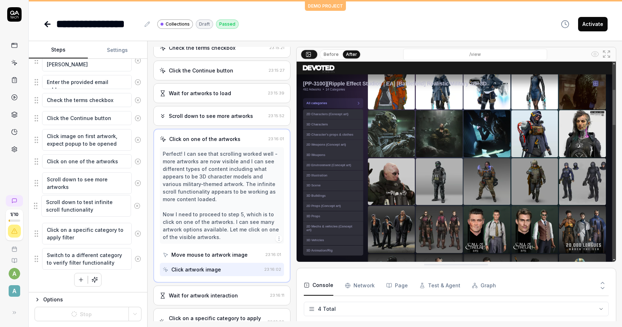
drag, startPoint x: 35, startPoint y: 235, endPoint x: 35, endPoint y: 207, distance: 27.4
click at [45, 297] on div "Options" at bounding box center [92, 299] width 98 height 9
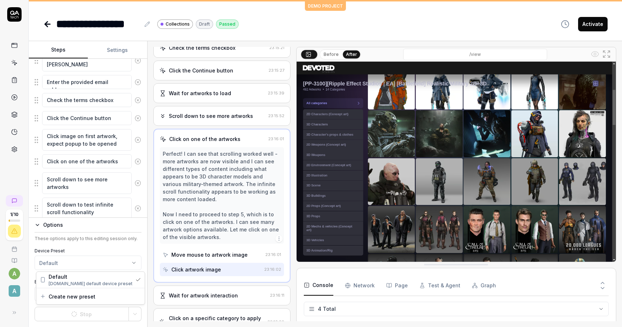
click at [82, 260] on html "**********" at bounding box center [311, 163] width 622 height 327
click at [85, 264] on html "**********" at bounding box center [311, 163] width 622 height 327
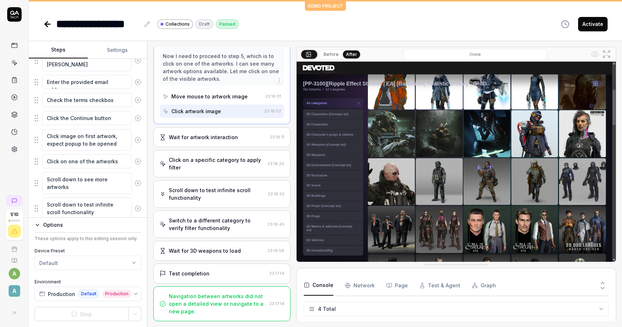
click at [199, 268] on div "Test completion 23:17:14" at bounding box center [221, 273] width 137 height 20
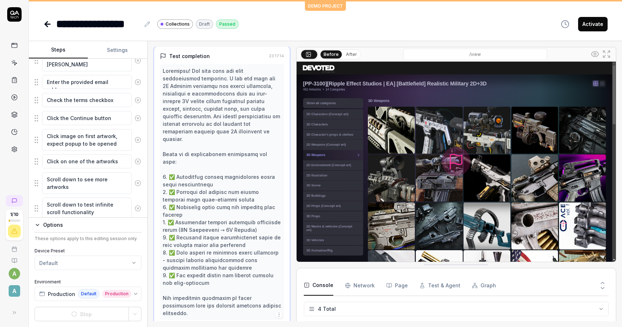
scroll to position [345, 0]
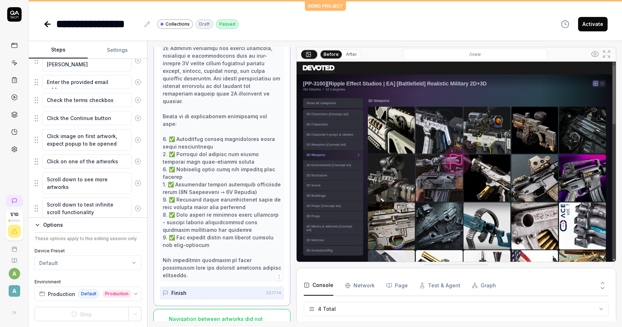
click at [207, 277] on div "Test completion 23:17:14 Finish 23:17:14" at bounding box center [221, 157] width 137 height 298
click at [586, 24] on button "Activate" at bounding box center [593, 24] width 30 height 14
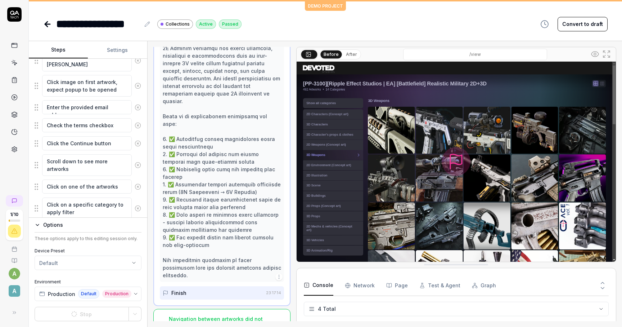
click at [117, 48] on button "Settings" at bounding box center [117, 49] width 59 height 17
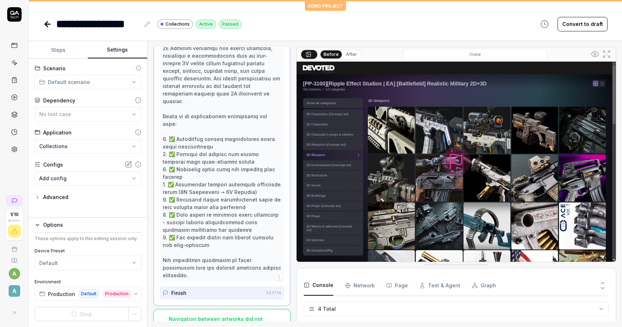
click at [65, 196] on div "Advanced" at bounding box center [55, 197] width 25 height 9
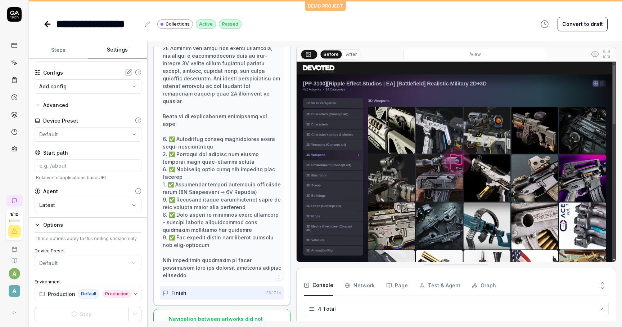
click at [65, 204] on body "**********" at bounding box center [311, 163] width 622 height 327
click at [191, 49] on html "**********" at bounding box center [311, 163] width 622 height 327
click at [347, 52] on button "After" at bounding box center [351, 54] width 17 height 8
click at [334, 50] on div "Before After" at bounding box center [340, 54] width 41 height 10
click at [350, 50] on div "Before After" at bounding box center [340, 54] width 41 height 10
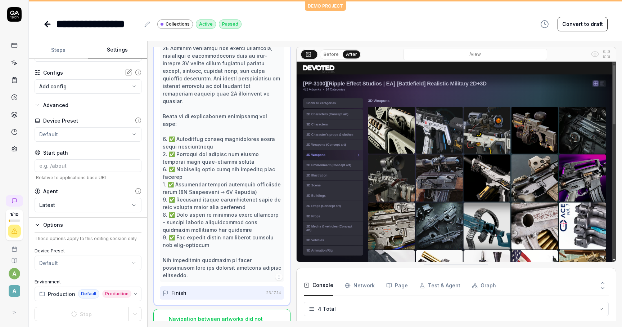
click at [219, 315] on div "Navigation between artworks did not open a detailed view or navigate to a new p…" at bounding box center [218, 326] width 98 height 23
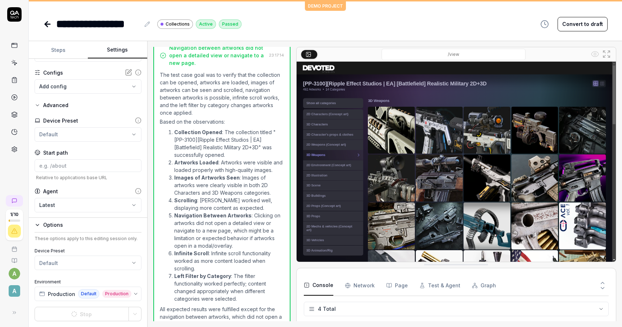
scroll to position [234, 0]
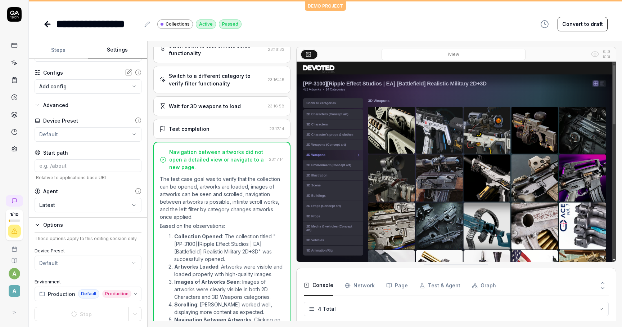
click at [223, 153] on div "Navigation between artworks did not open a detailed view or navigate to a new p…" at bounding box center [217, 159] width 97 height 23
click at [199, 126] on div "Test completion" at bounding box center [189, 129] width 41 height 8
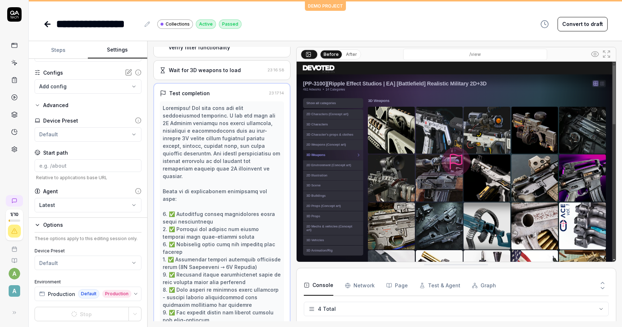
scroll to position [307, 0]
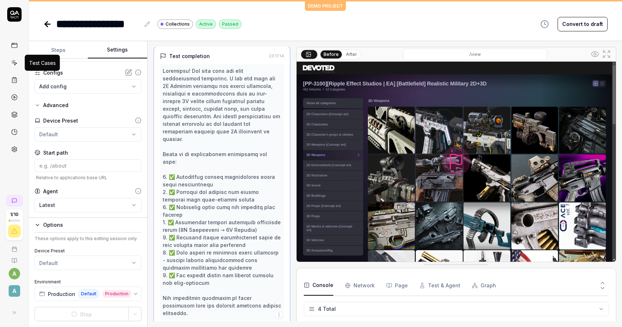
click at [14, 61] on icon at bounding box center [14, 62] width 6 height 6
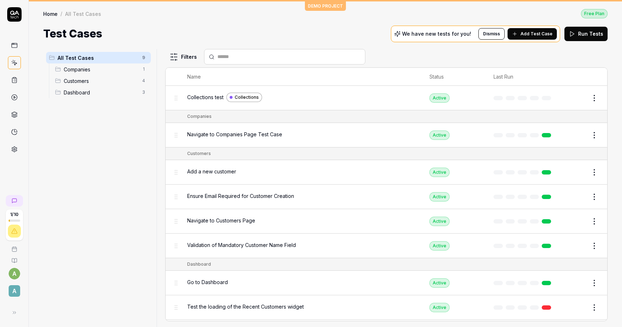
click at [595, 94] on html "1 / 10 a A DEMO PROJECT Home / All Test Cases Free Plan Home / All Test Cases F…" at bounding box center [311, 163] width 622 height 327
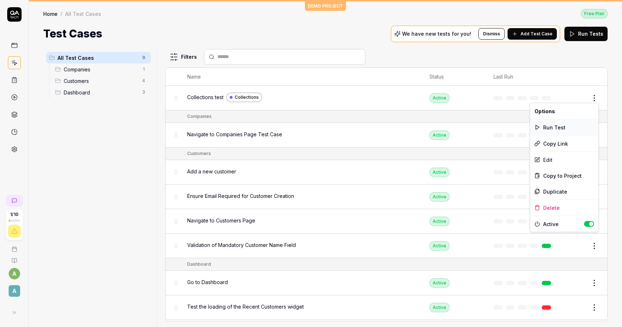
click at [556, 125] on div "Run Test" at bounding box center [565, 127] width 68 height 16
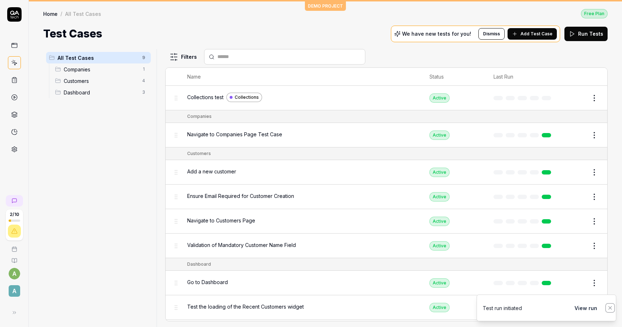
click at [609, 305] on icon "Notifications (F8)" at bounding box center [611, 308] width 6 height 6
click at [464, 37] on div "We have new tests for you! Dismiss Add Test Case" at bounding box center [475, 34] width 169 height 17
click at [590, 96] on html "2 / 10 a A DEMO PROJECT Home / All Test Cases Free Plan Home / All Test Cases F…" at bounding box center [311, 163] width 622 height 327
click at [385, 79] on html "2 / 10 a A DEMO PROJECT Home / All Test Cases Free Plan Home / All Test Cases F…" at bounding box center [311, 163] width 622 height 327
click at [198, 77] on th "Name" at bounding box center [301, 77] width 242 height 18
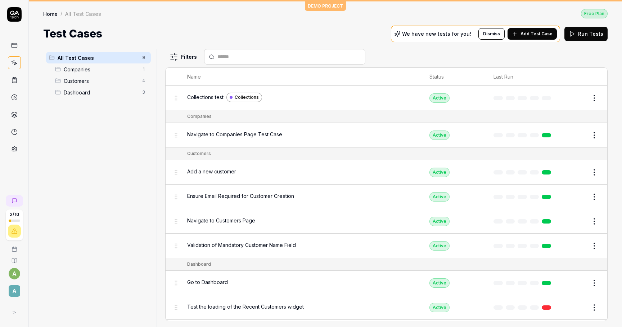
click at [205, 77] on th "Name" at bounding box center [301, 77] width 242 height 18
click at [200, 75] on th "Name" at bounding box center [301, 77] width 242 height 18
click at [204, 79] on th "Name" at bounding box center [301, 77] width 242 height 18
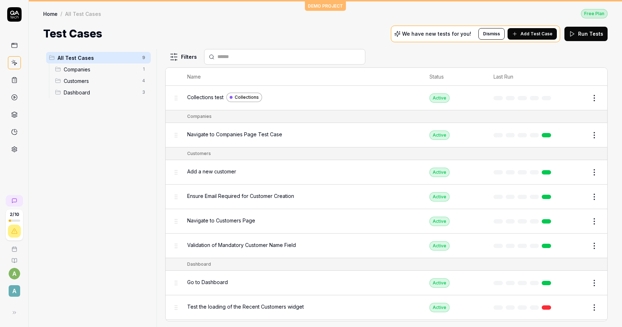
click at [204, 77] on th "Name" at bounding box center [301, 77] width 242 height 18
click at [193, 71] on th "Name" at bounding box center [301, 77] width 242 height 18
click at [193, 74] on th "Name" at bounding box center [301, 77] width 242 height 18
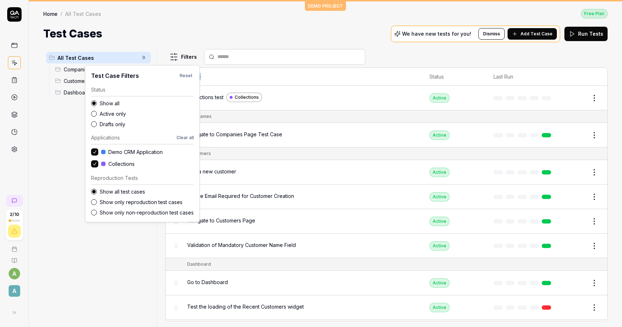
click at [175, 59] on html "2 / 10 a A DEMO PROJECT Home / All Test Cases Free Plan Home / All Test Cases F…" at bounding box center [311, 163] width 622 height 327
click at [115, 149] on span "Demo CRM Application" at bounding box center [135, 152] width 54 height 8
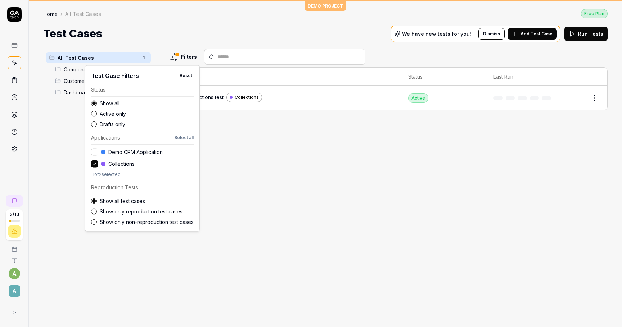
click at [253, 138] on html "2 / 10 a A DEMO PROJECT Home / All Test Cases Free Plan Home / All Test Cases F…" at bounding box center [311, 163] width 622 height 327
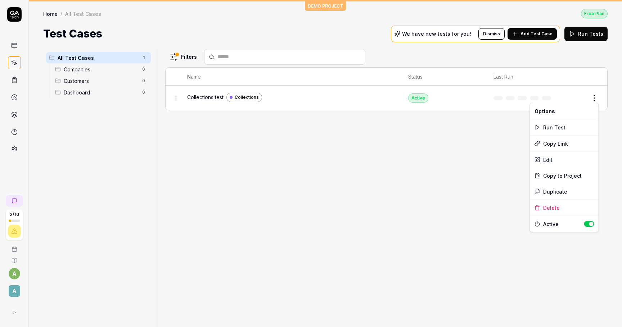
click at [596, 94] on html "2 / 10 a A DEMO PROJECT Home / All Test Cases Free Plan Home / All Test Cases F…" at bounding box center [311, 163] width 622 height 327
click at [556, 177] on span "Copy to Project" at bounding box center [562, 176] width 39 height 8
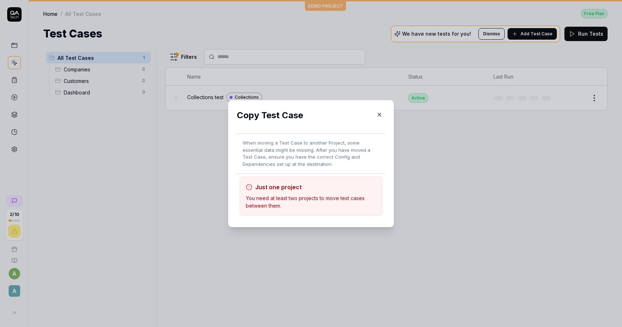
click at [378, 113] on icon "button" at bounding box center [379, 114] width 6 height 6
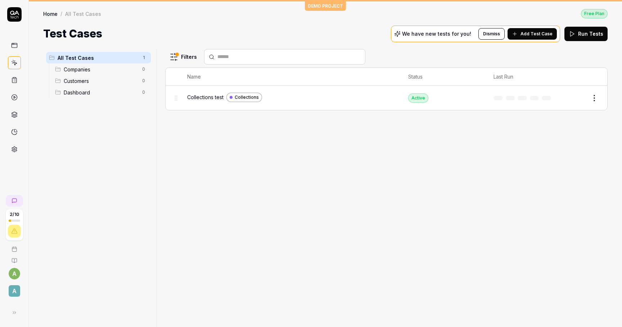
click at [10, 132] on link at bounding box center [14, 131] width 13 height 13
click at [12, 314] on icon at bounding box center [13, 312] width 6 height 6
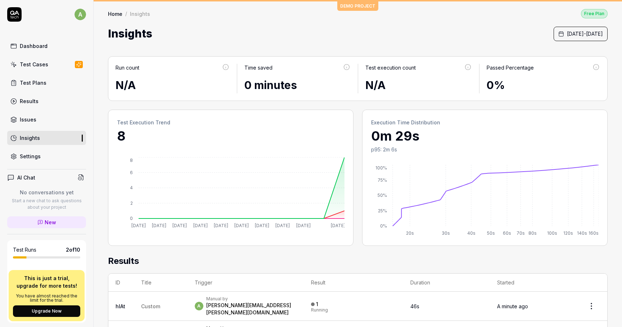
click at [46, 157] on link "Settings" at bounding box center [46, 156] width 79 height 14
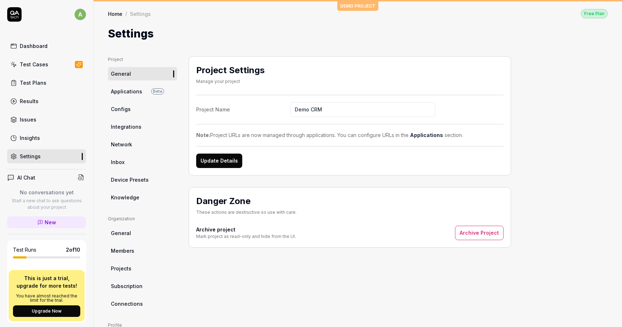
drag, startPoint x: 328, startPoint y: 106, endPoint x: 173, endPoint y: 99, distance: 155.4
click at [176, 100] on div "Project General Applications Beta Configs Integrations Network Inbox Device Pre…" at bounding box center [358, 227] width 500 height 343
click at [230, 155] on button "Update Details" at bounding box center [219, 160] width 46 height 14
click at [129, 88] on span "Applications" at bounding box center [126, 92] width 31 height 8
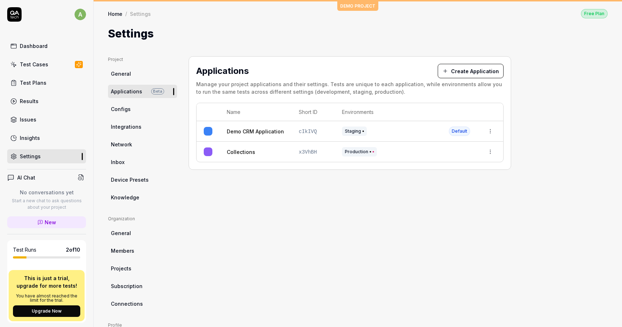
click at [492, 133] on html "a Dashboard Test Cases Test Plans Results Issues Insights Settings AI Chat No c…" at bounding box center [311, 163] width 622 height 327
click at [415, 120] on html "a Dashboard Test Cases Test Plans Results Issues Insights Settings AI Chat No c…" at bounding box center [311, 163] width 622 height 327
click at [126, 111] on span "Configs" at bounding box center [121, 109] width 20 height 8
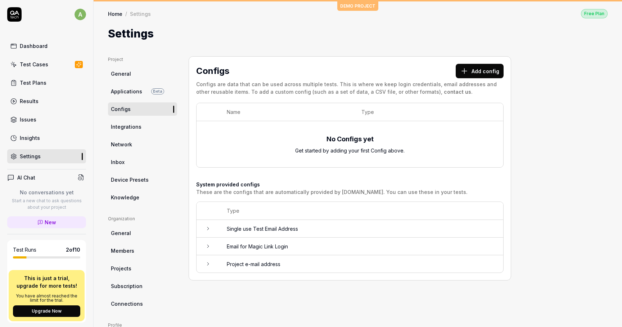
click at [130, 125] on span "Integrations" at bounding box center [126, 127] width 31 height 8
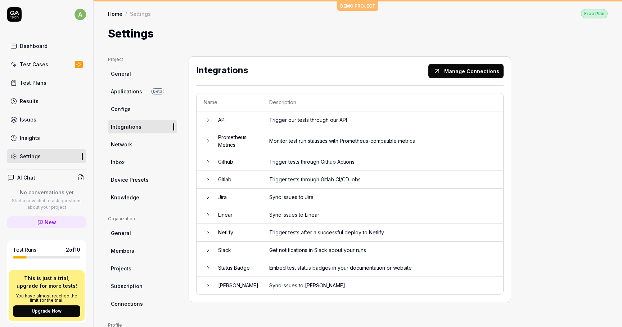
click at [219, 121] on td "API" at bounding box center [236, 120] width 51 height 18
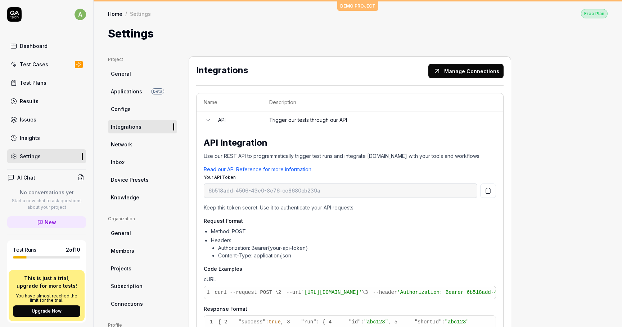
click at [219, 121] on td "API" at bounding box center [236, 120] width 51 height 18
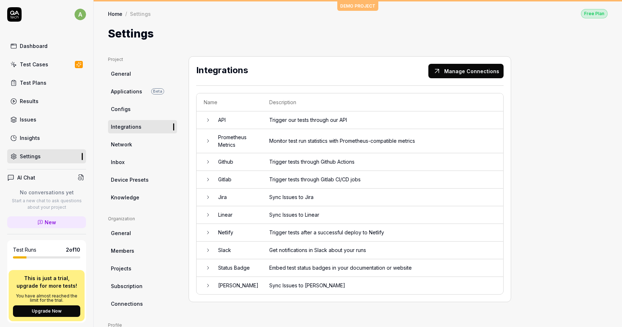
click at [222, 141] on td "Prometheus Metrics" at bounding box center [236, 141] width 51 height 24
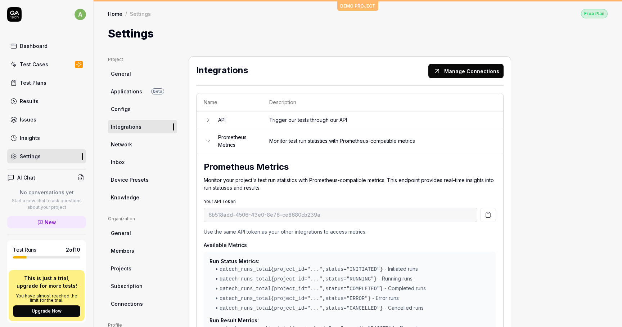
click at [222, 140] on td "Prometheus Metrics" at bounding box center [236, 141] width 51 height 24
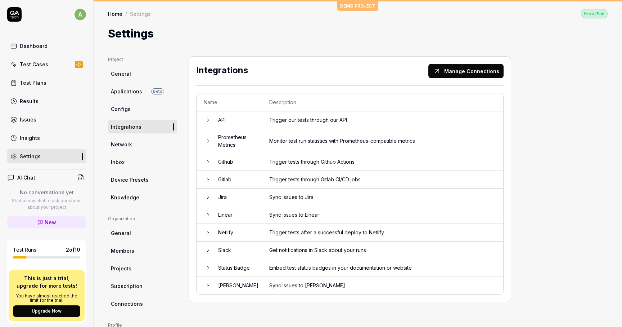
click at [227, 175] on td "Gitlab" at bounding box center [236, 180] width 51 height 18
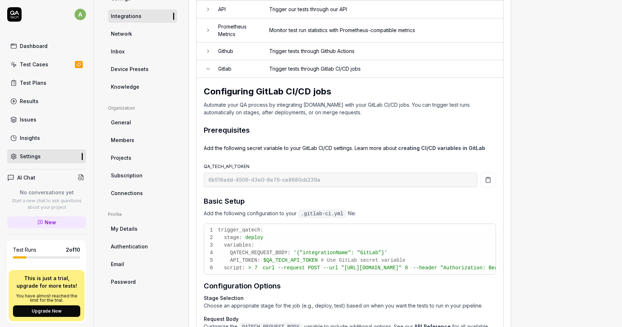
scroll to position [57, 0]
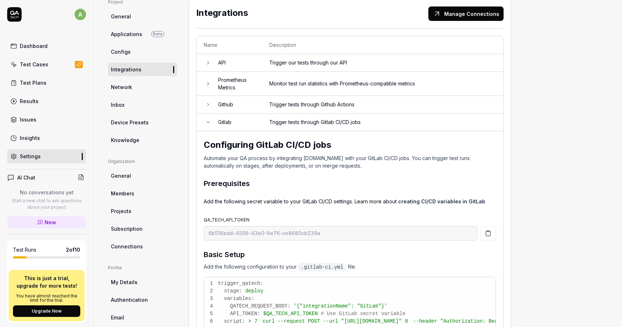
click at [226, 122] on td "Gitlab" at bounding box center [236, 122] width 51 height 18
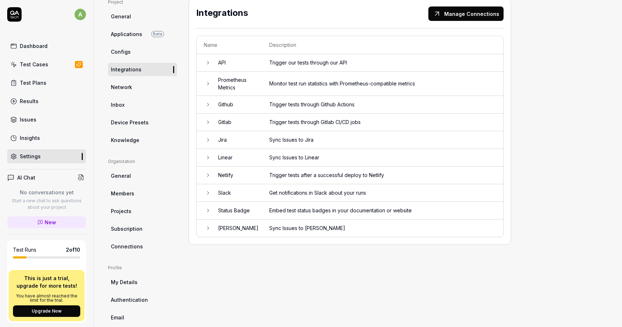
click at [225, 141] on td "Jira" at bounding box center [236, 140] width 51 height 18
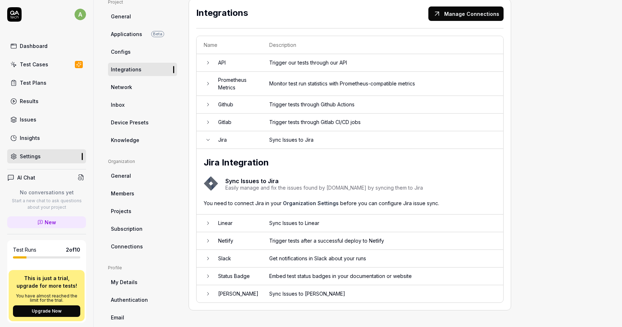
scroll to position [56, 0]
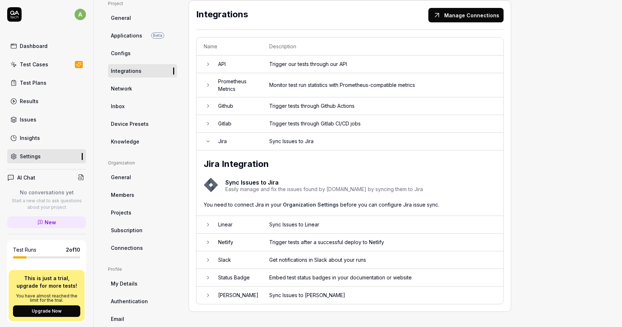
click at [225, 137] on td "Jira" at bounding box center [236, 142] width 51 height 18
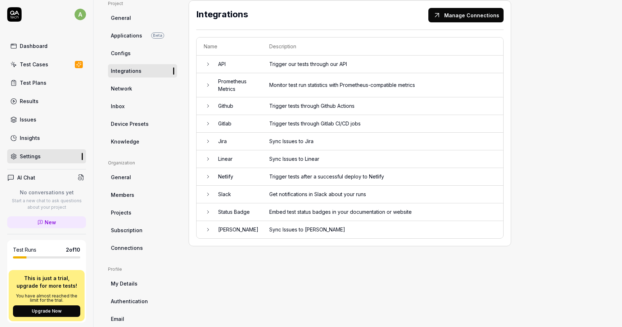
click at [227, 158] on td "Linear" at bounding box center [236, 159] width 51 height 18
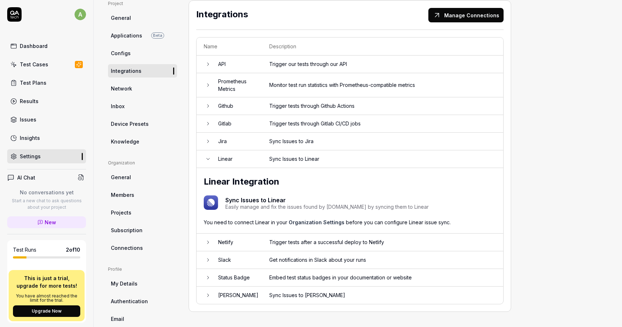
click at [227, 158] on td "Linear" at bounding box center [236, 159] width 51 height 18
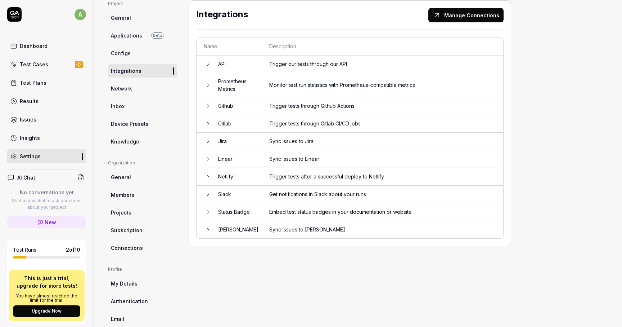
click at [230, 195] on td "Slack" at bounding box center [236, 194] width 51 height 18
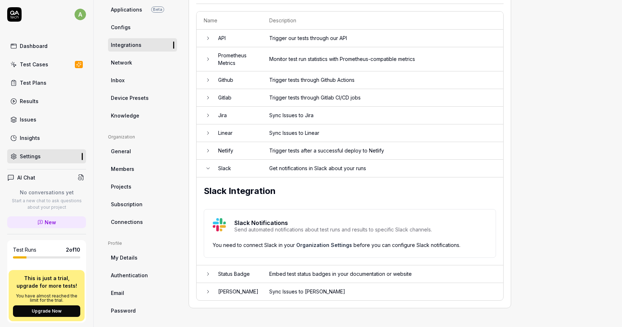
scroll to position [86, 0]
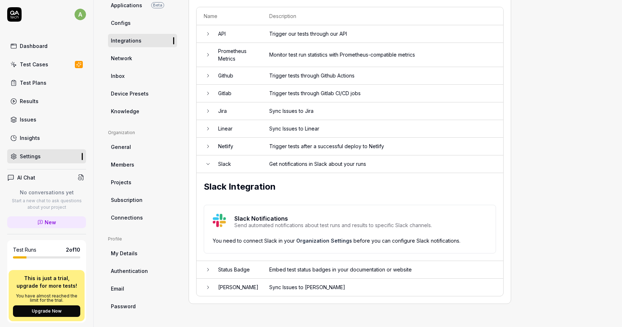
click at [313, 242] on div "Slack Notifications Send automated notifications about test runs and results to…" at bounding box center [350, 229] width 292 height 49
click at [313, 240] on link "Organization Settings" at bounding box center [324, 240] width 56 height 6
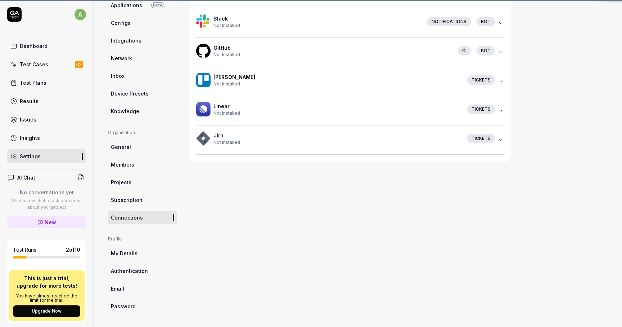
scroll to position [56, 0]
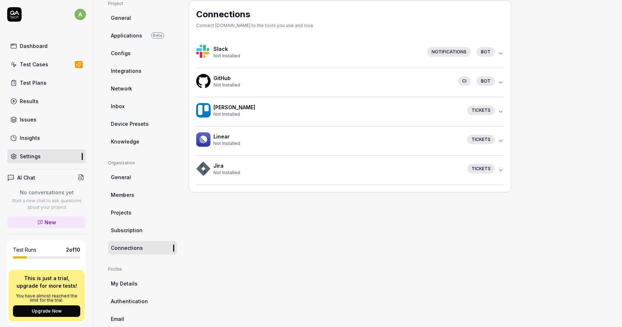
click at [499, 48] on button "Slack Not Installed Notifications bot" at bounding box center [350, 53] width 308 height 29
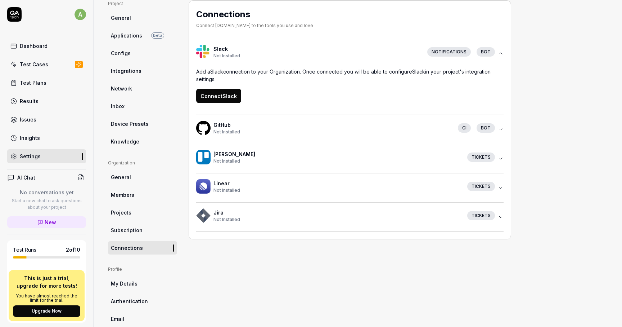
click at [211, 95] on button "Connect Slack" at bounding box center [218, 96] width 45 height 14
